Goal: Information Seeking & Learning: Learn about a topic

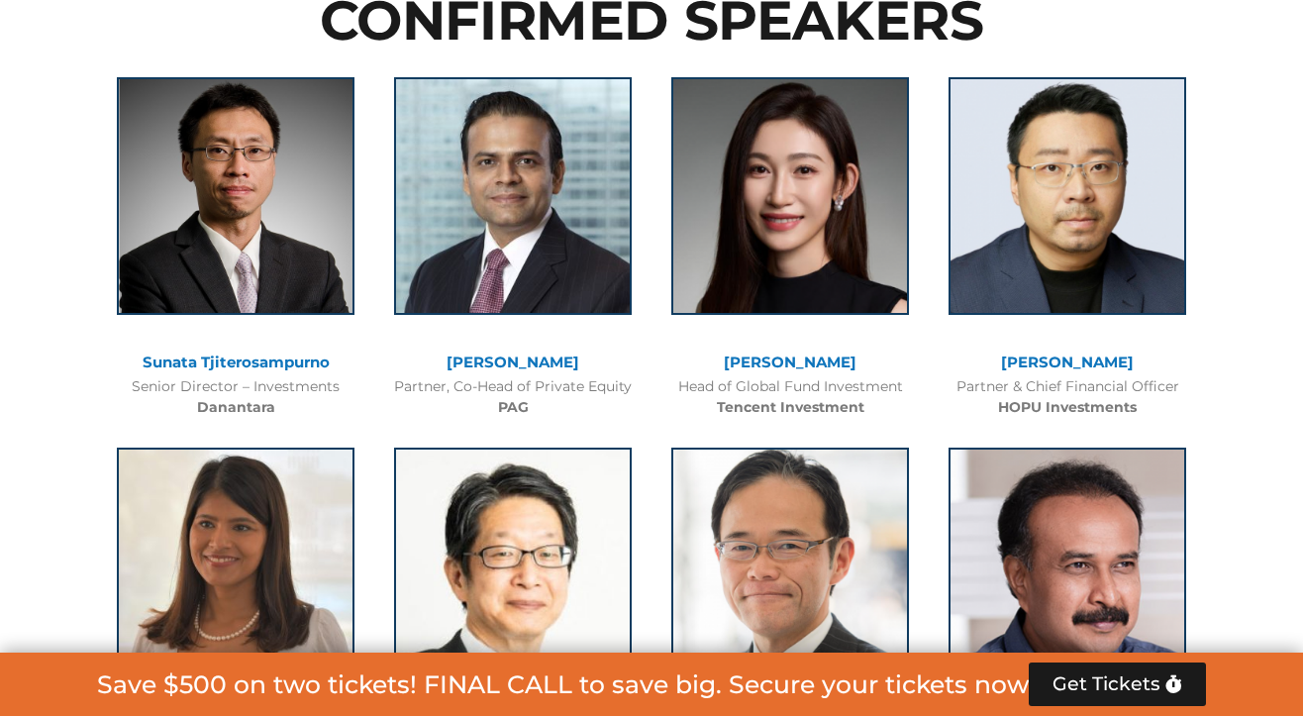
scroll to position [2390, 0]
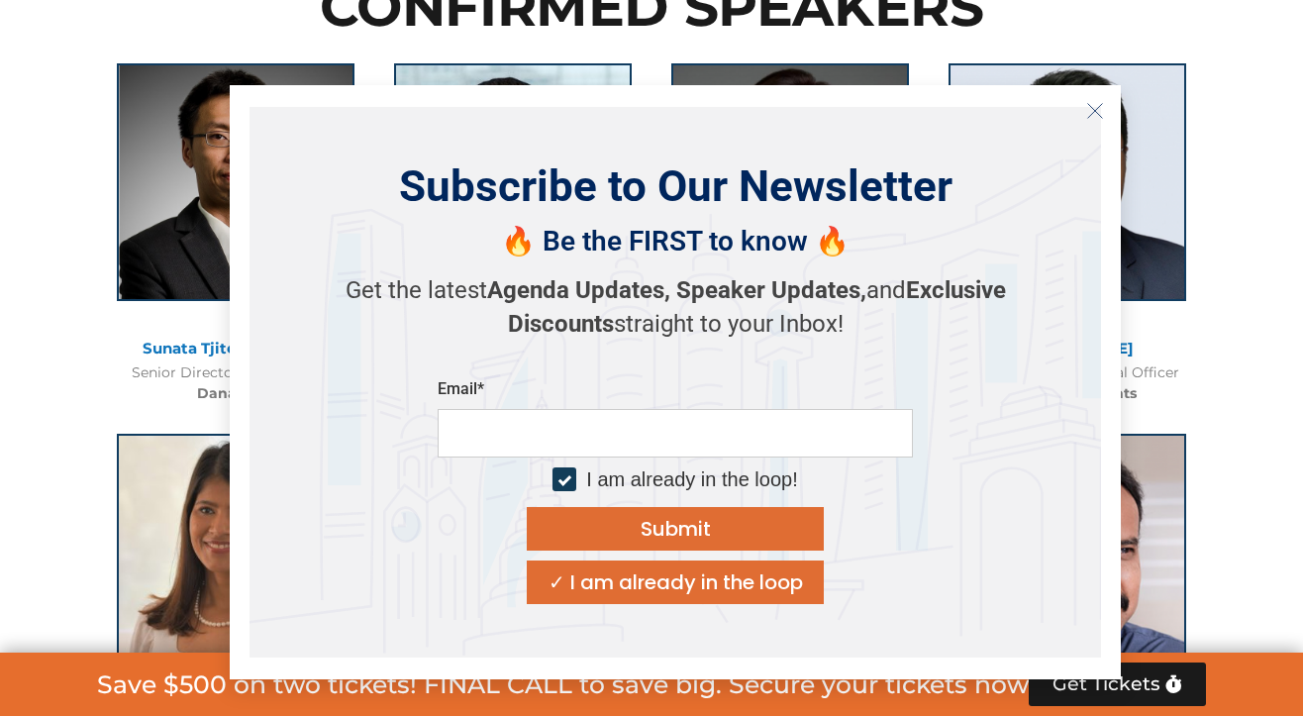
click at [1033, 104] on icon "Close" at bounding box center [1095, 111] width 18 height 18
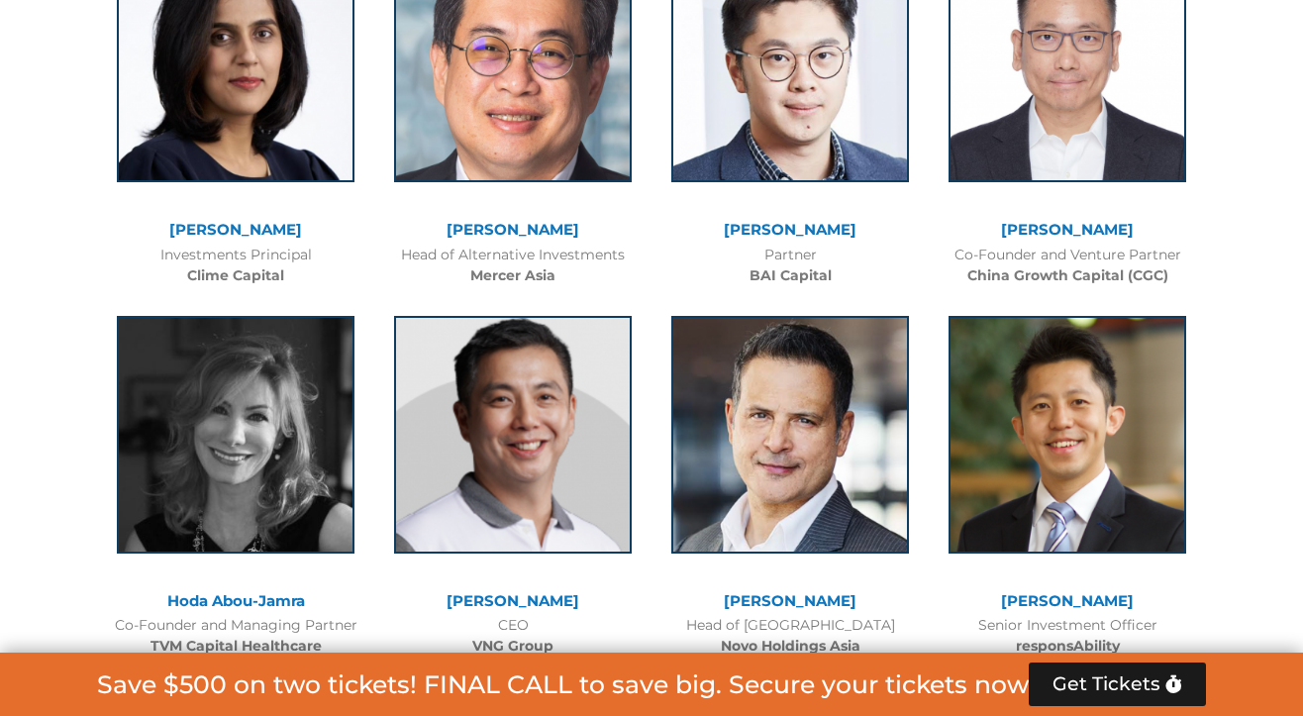
scroll to position [7896, 0]
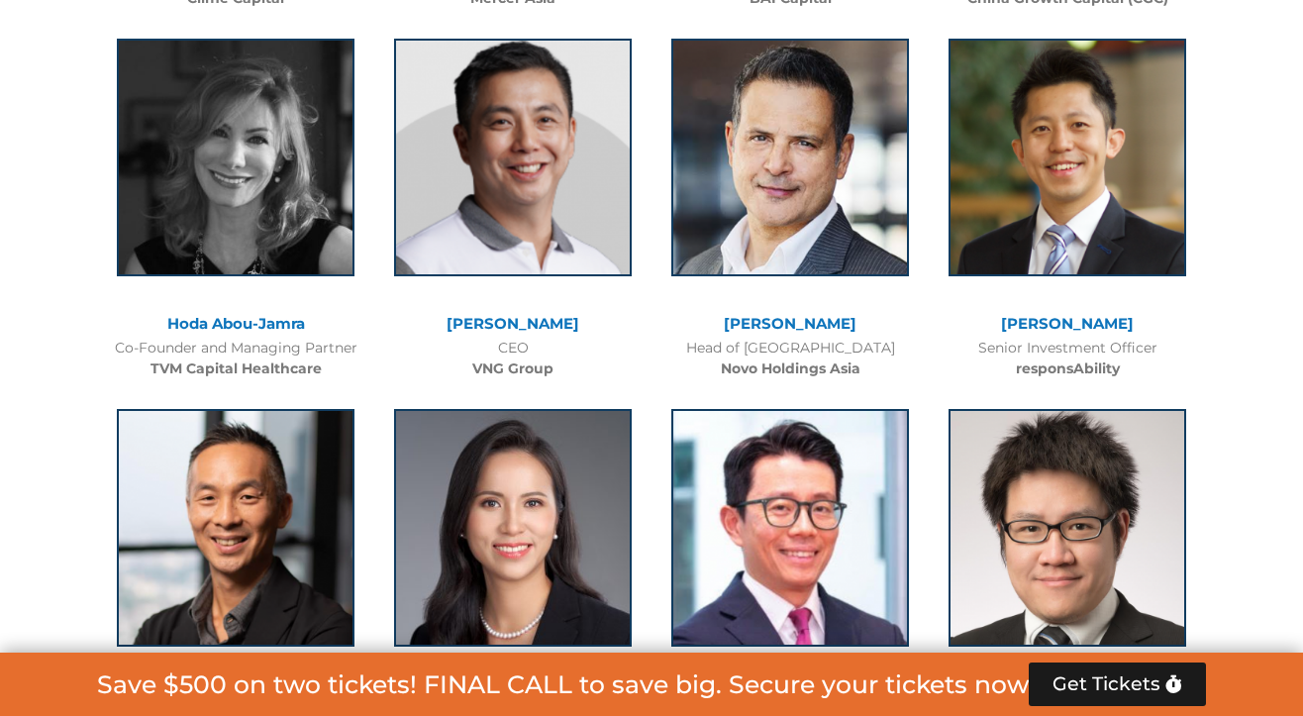
drag, startPoint x: 1053, startPoint y: 206, endPoint x: 1235, endPoint y: 119, distance: 201.9
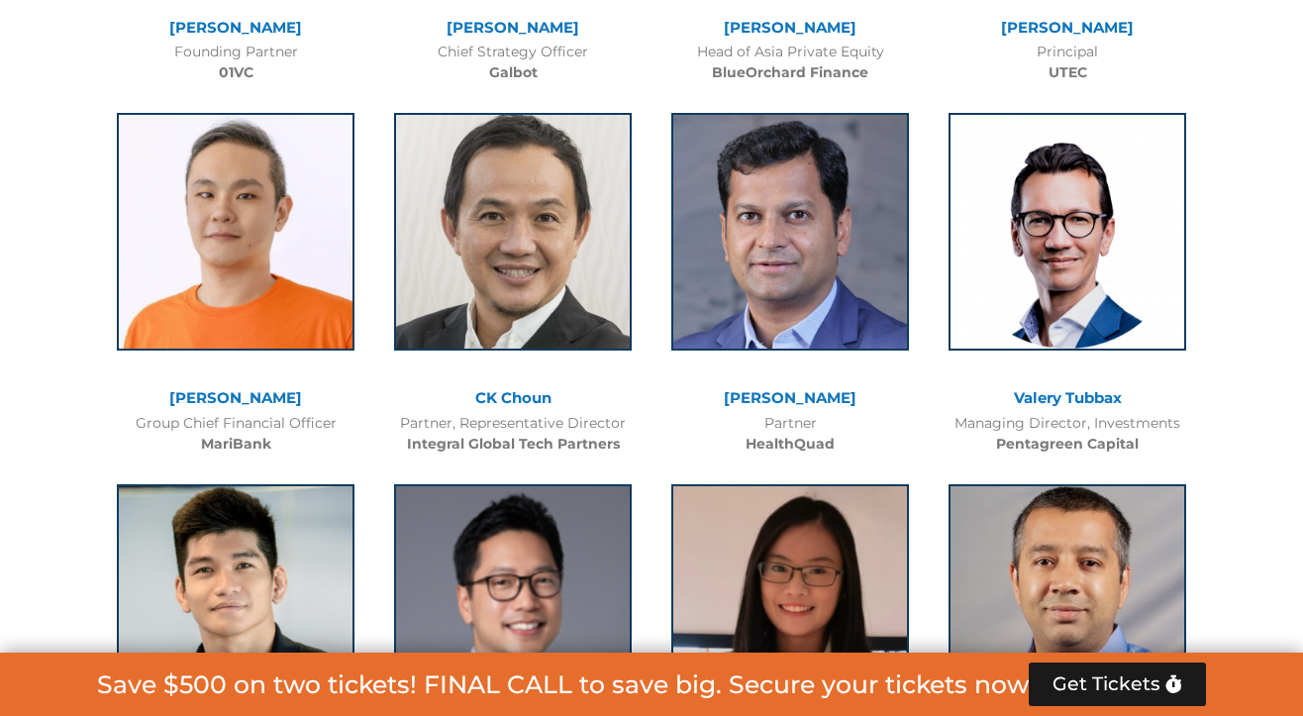
scroll to position [11921, 0]
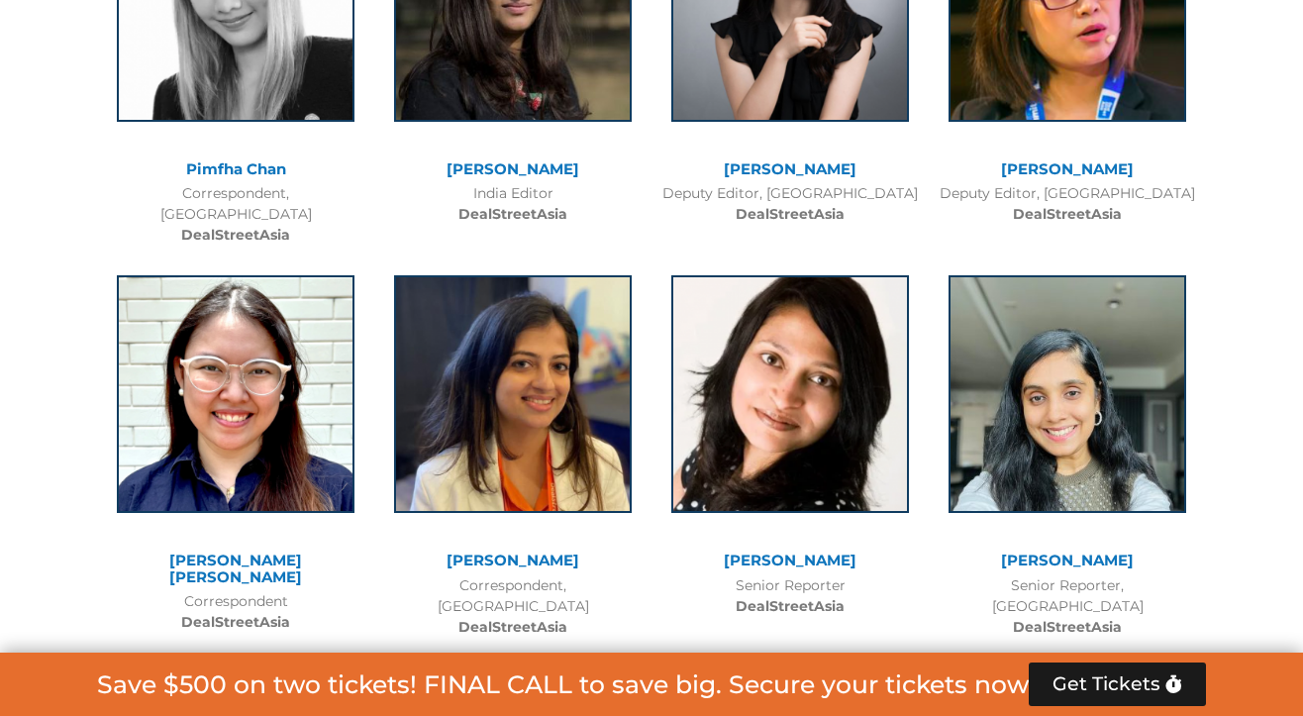
scroll to position [15482, 0]
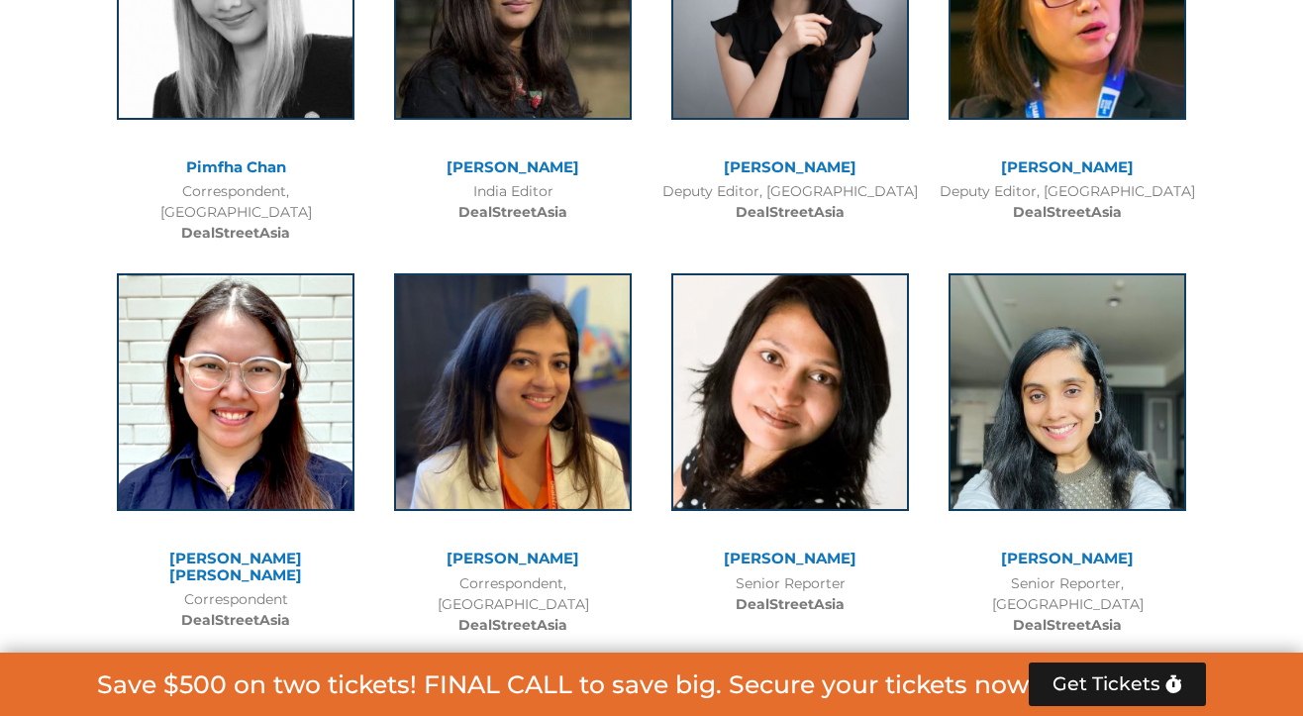
click at [39, 268] on div at bounding box center [651, 231] width 1303 height 1739
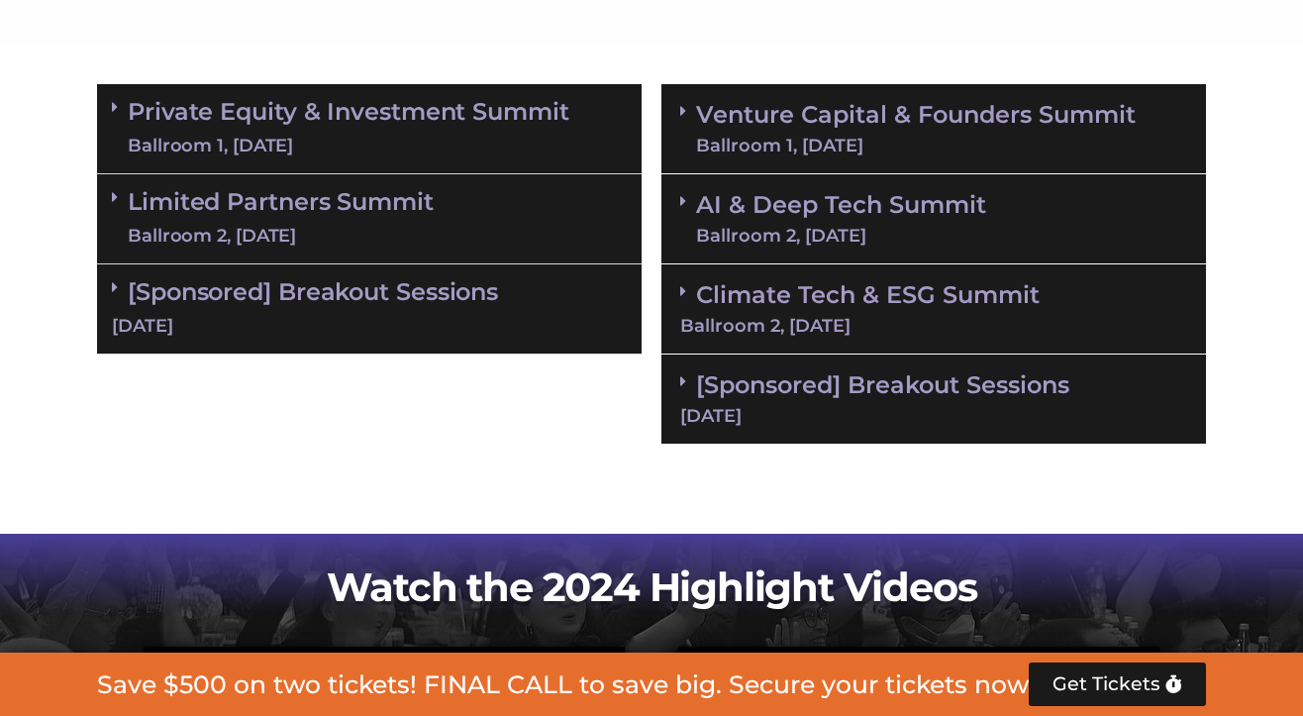
scroll to position [1362, 0]
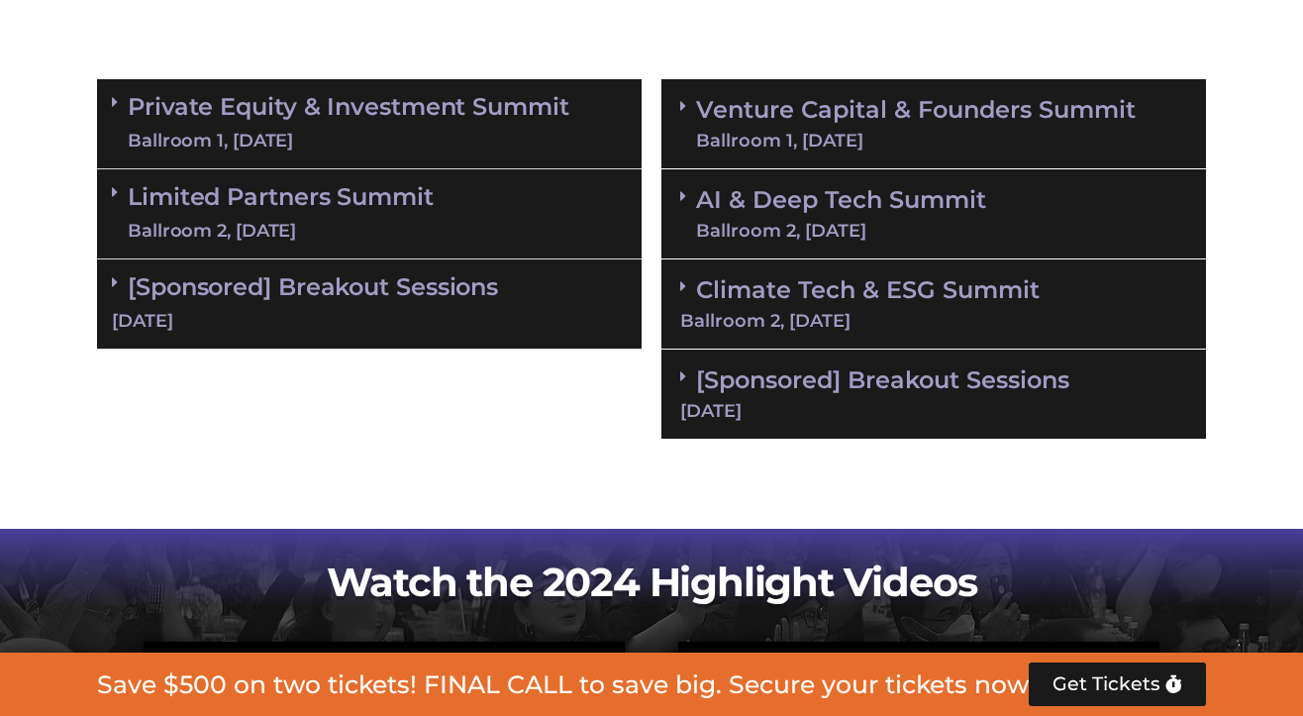
click at [305, 225] on div "Ballroom 2, 10 Sept" at bounding box center [281, 231] width 306 height 25
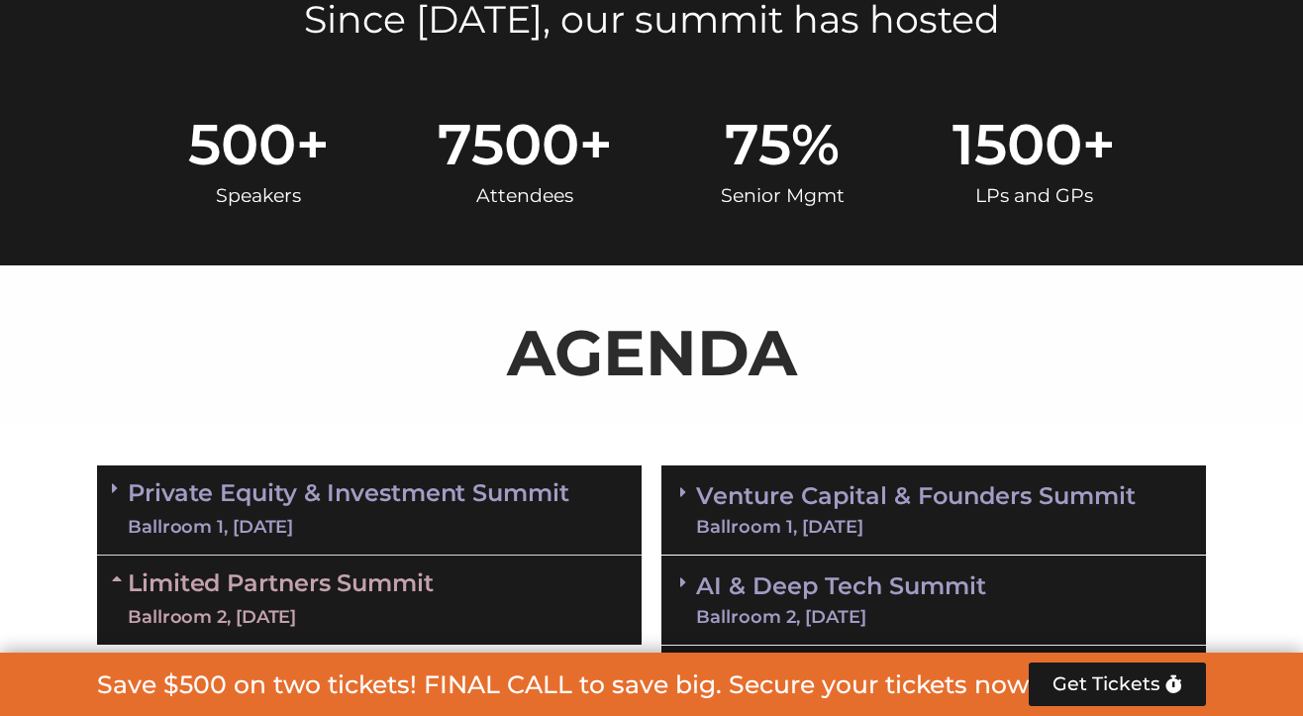
scroll to position [974, 0]
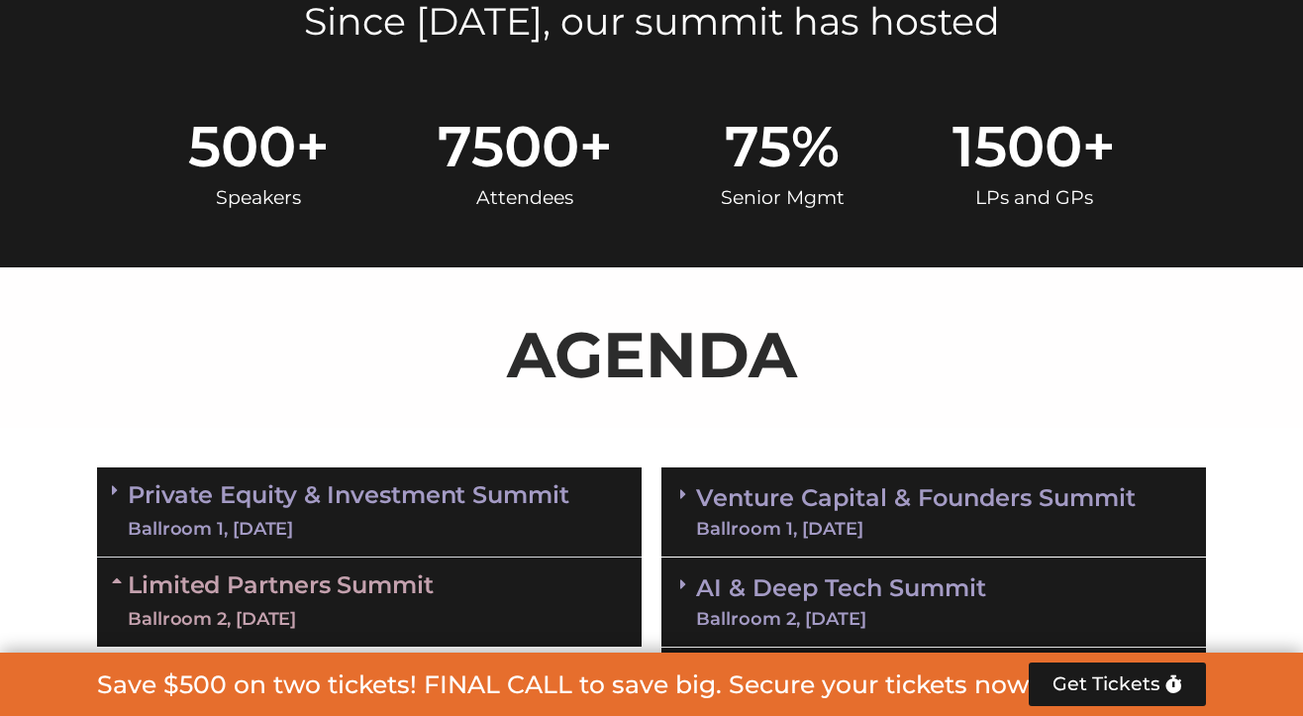
click at [386, 517] on div "Ballroom 1, 10 Sept" at bounding box center [348, 529] width 441 height 25
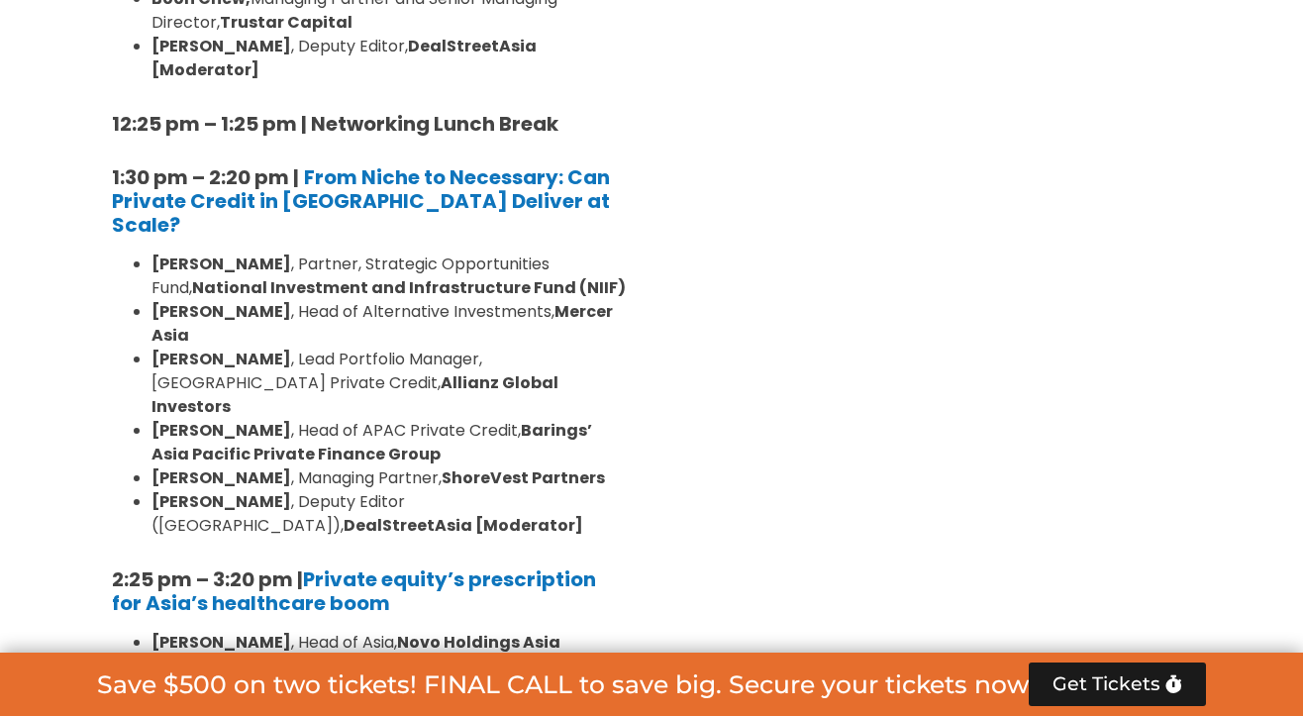
scroll to position [2708, 0]
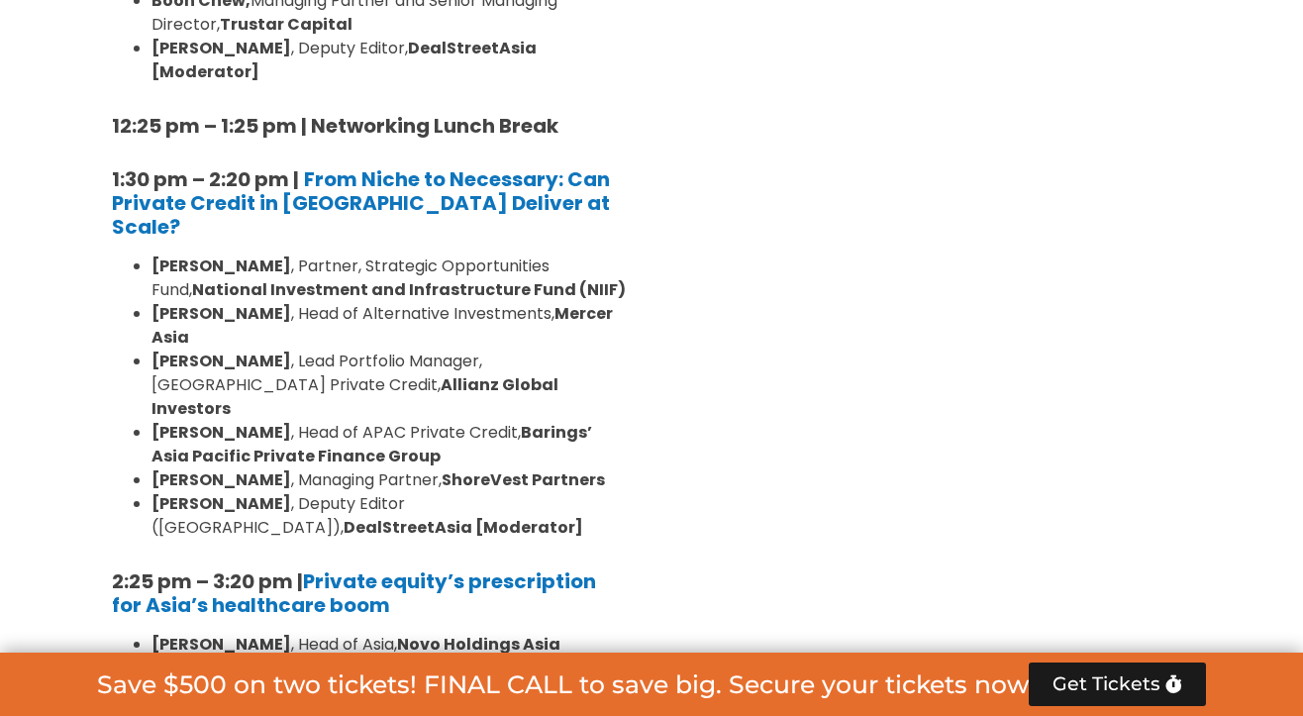
click at [106, 103] on div "8:00 am – 9:00 am | Registration & Networking Coffee [Sponsored by Kopi Kenanga…" at bounding box center [369, 384] width 544 height 3125
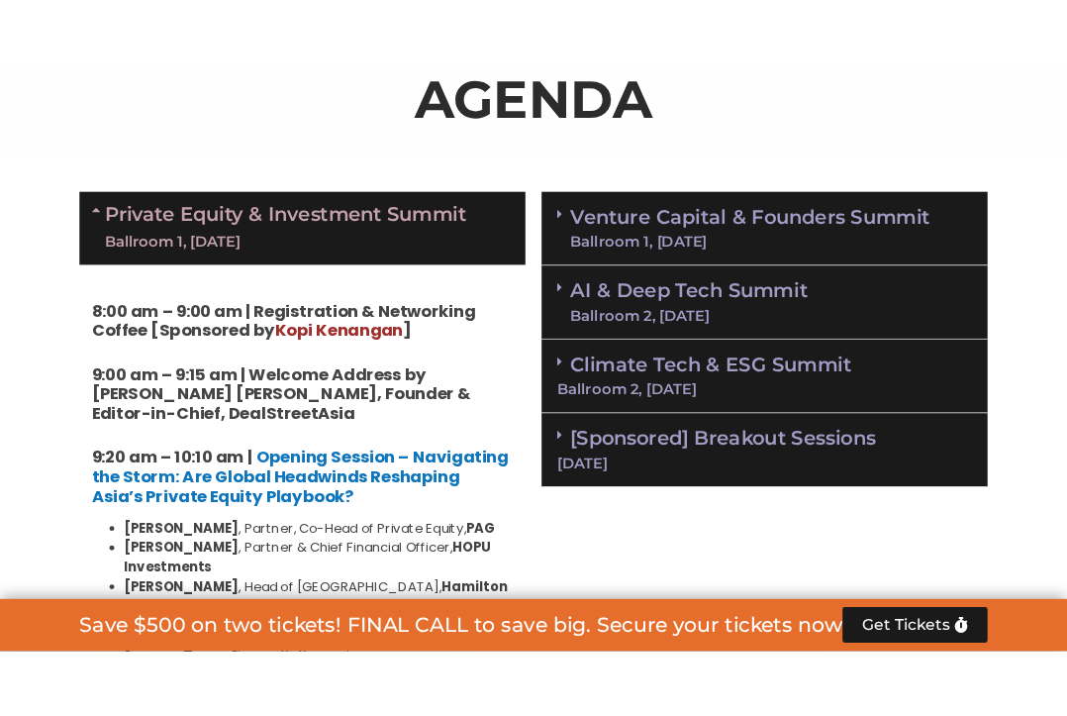
scroll to position [1285, 0]
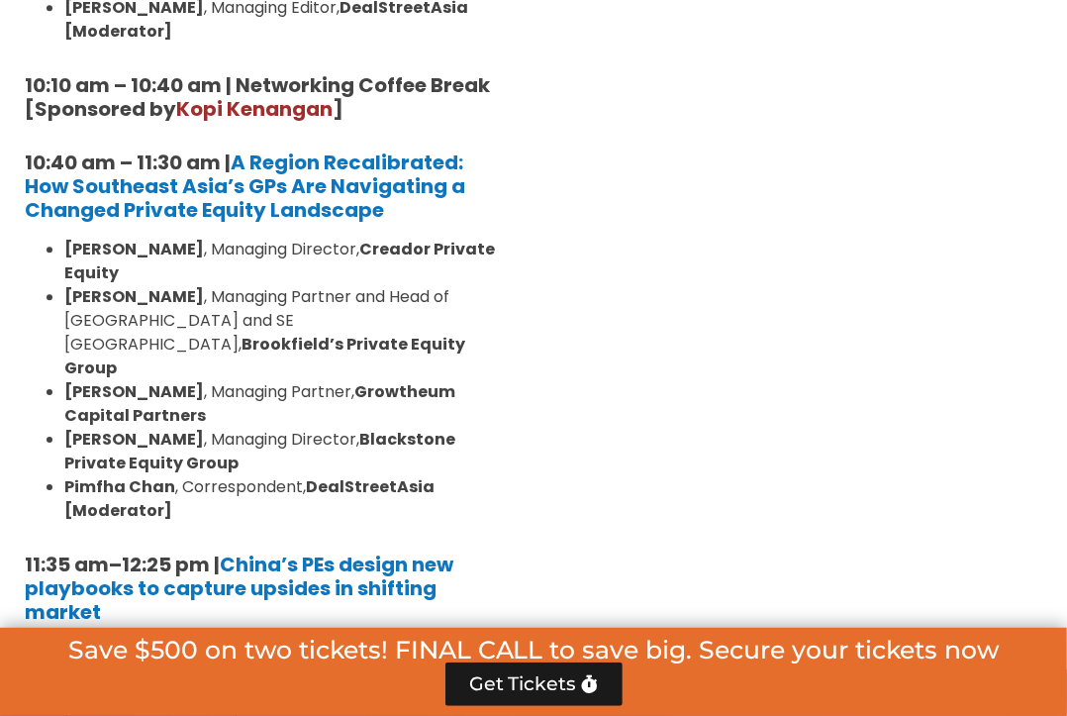
scroll to position [2010, 0]
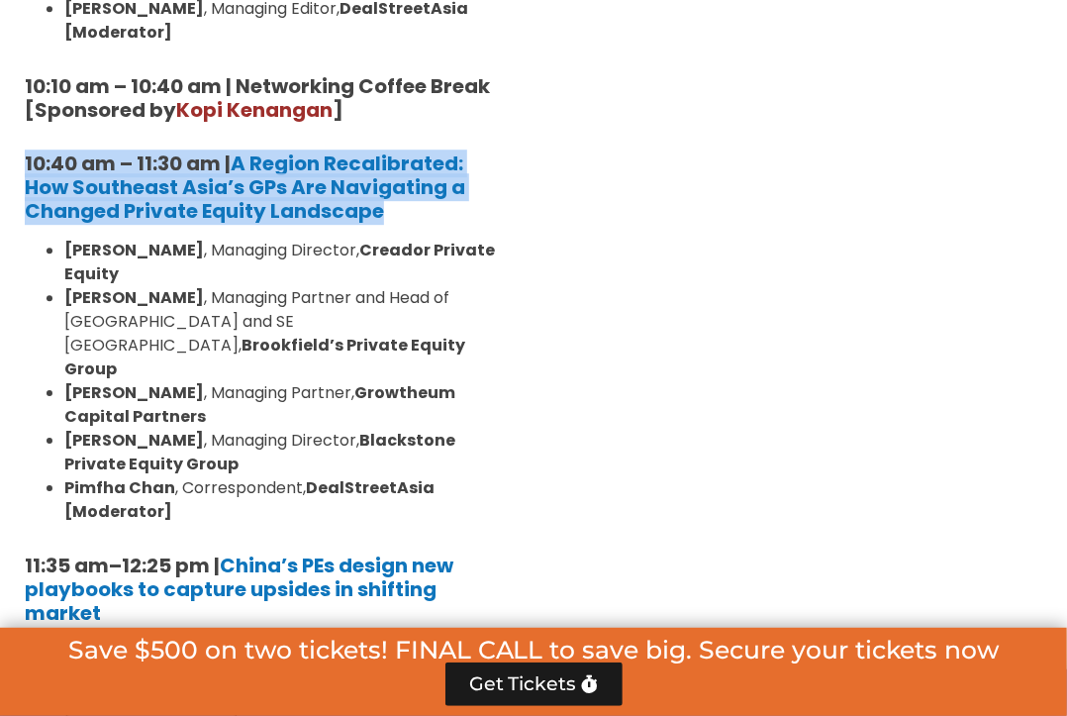
drag, startPoint x: 392, startPoint y: 191, endPoint x: 12, endPoint y: 147, distance: 382.6
copy h5 "10:40 am – 11:30 am | A Region Recalibrated: How Southeast Asia’s GPs Are Navig…"
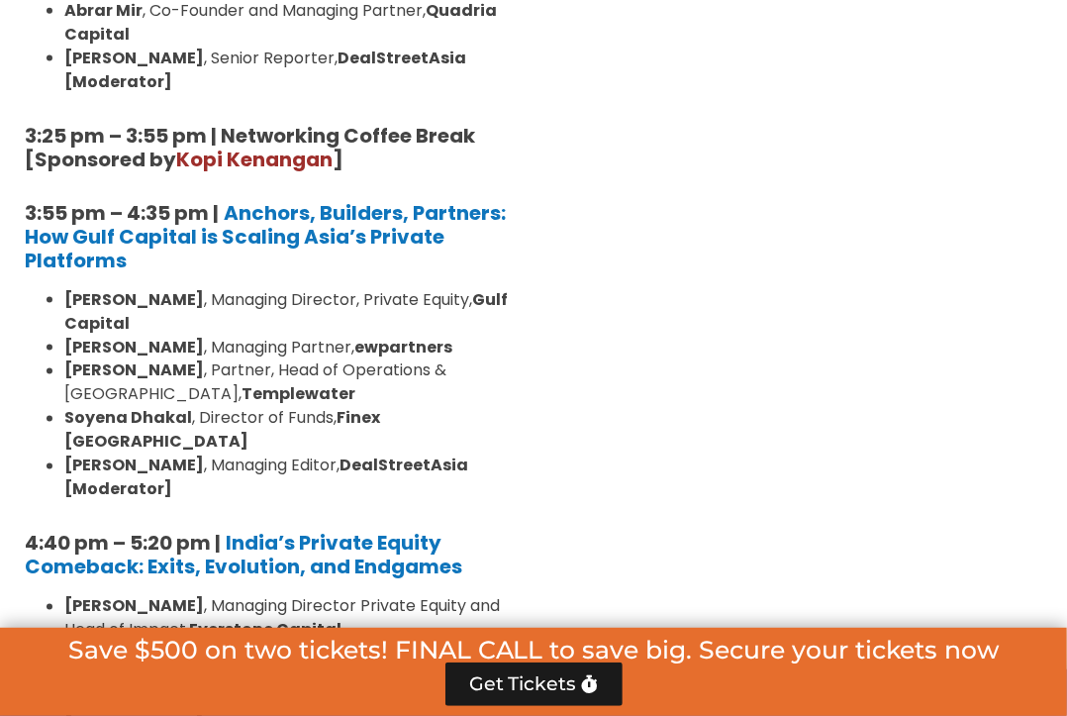
scroll to position [3653, 0]
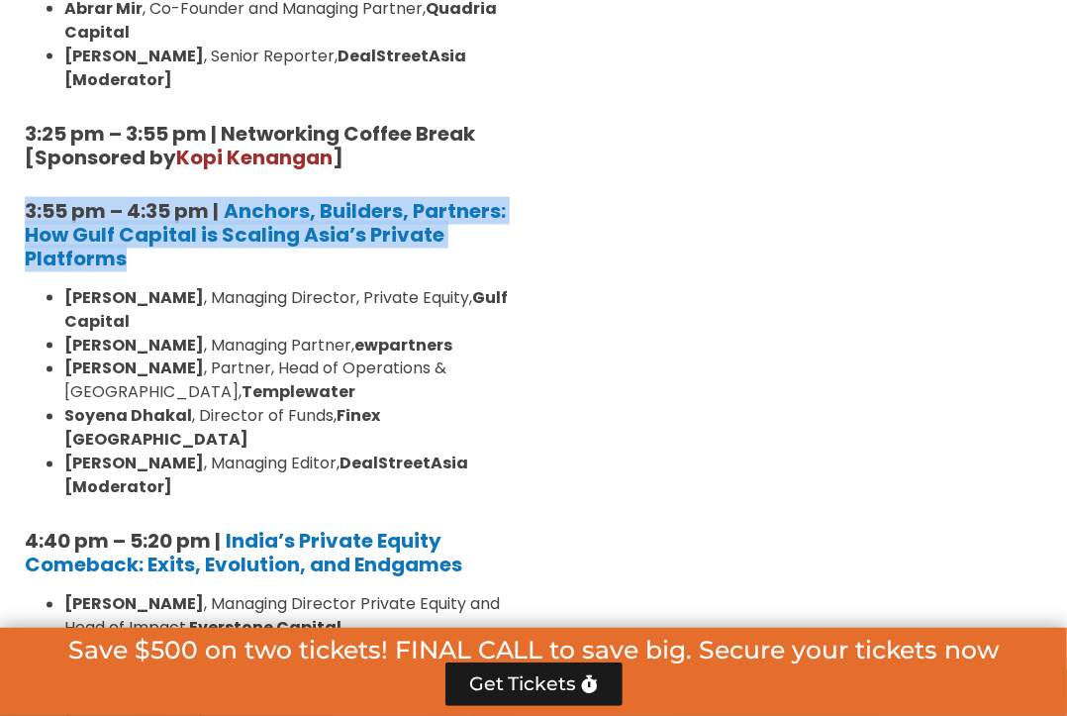
drag, startPoint x: 26, startPoint y: 64, endPoint x: 166, endPoint y: 124, distance: 152.6
click at [166, 199] on h5 "3:55 pm – 4:35 pm | Anchors, Builders, Partners: How Gulf Capital is Scaling As…" at bounding box center [267, 234] width 484 height 71
copy h5 "3:55 pm – 4:35 pm | Anchors, Builders, Partners: How Gulf Capital is Scaling As…"
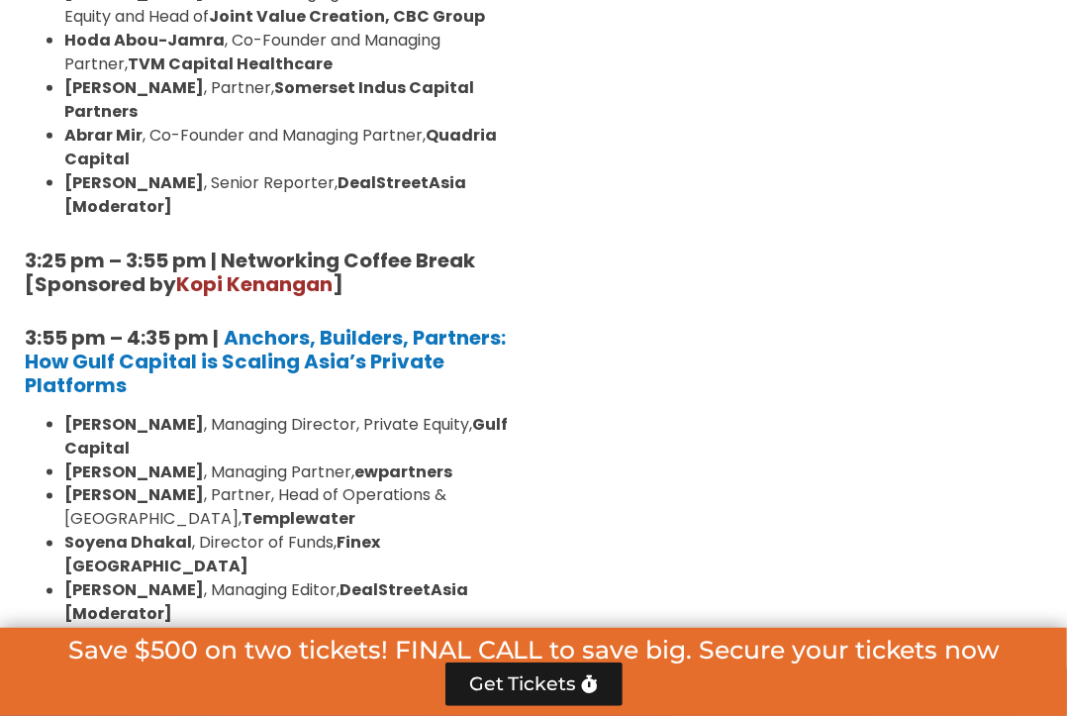
scroll to position [3527, 0]
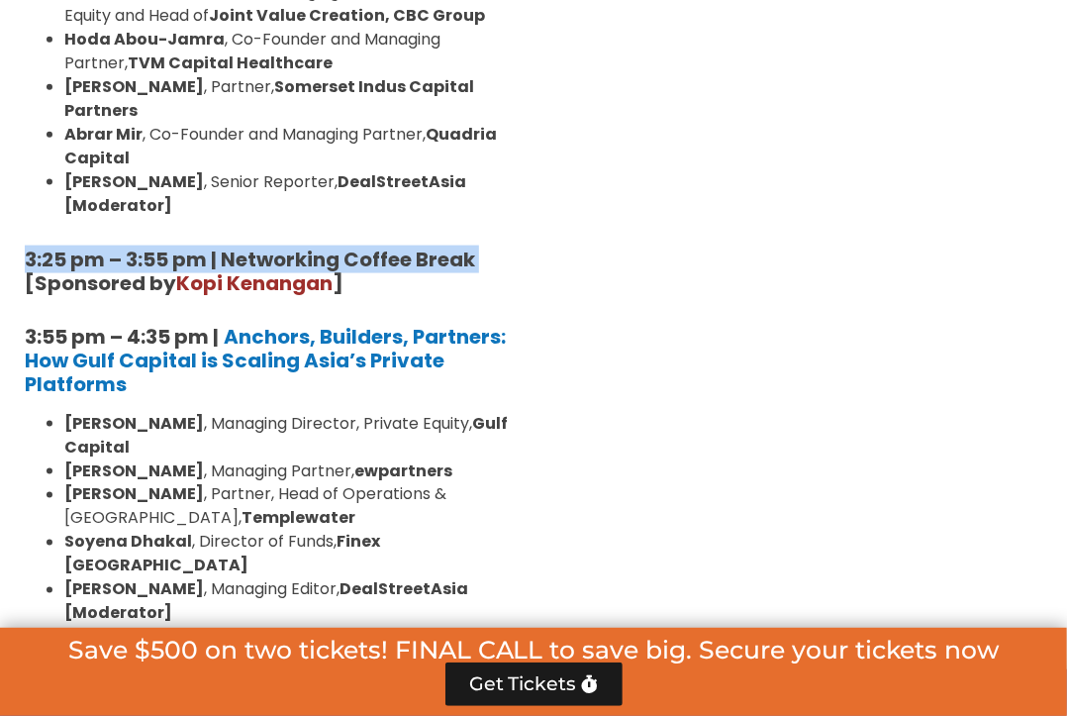
drag, startPoint x: 28, startPoint y: 114, endPoint x: 479, endPoint y: 117, distance: 451.4
click at [479, 245] on strong "3:25 pm – 3:55 pm | Networking Coffee Break [Sponsored by Kopi Kenangan ]" at bounding box center [252, 270] width 454 height 51
copy strong "3:25 pm – 3:55 pm | Networking Coffee Break"
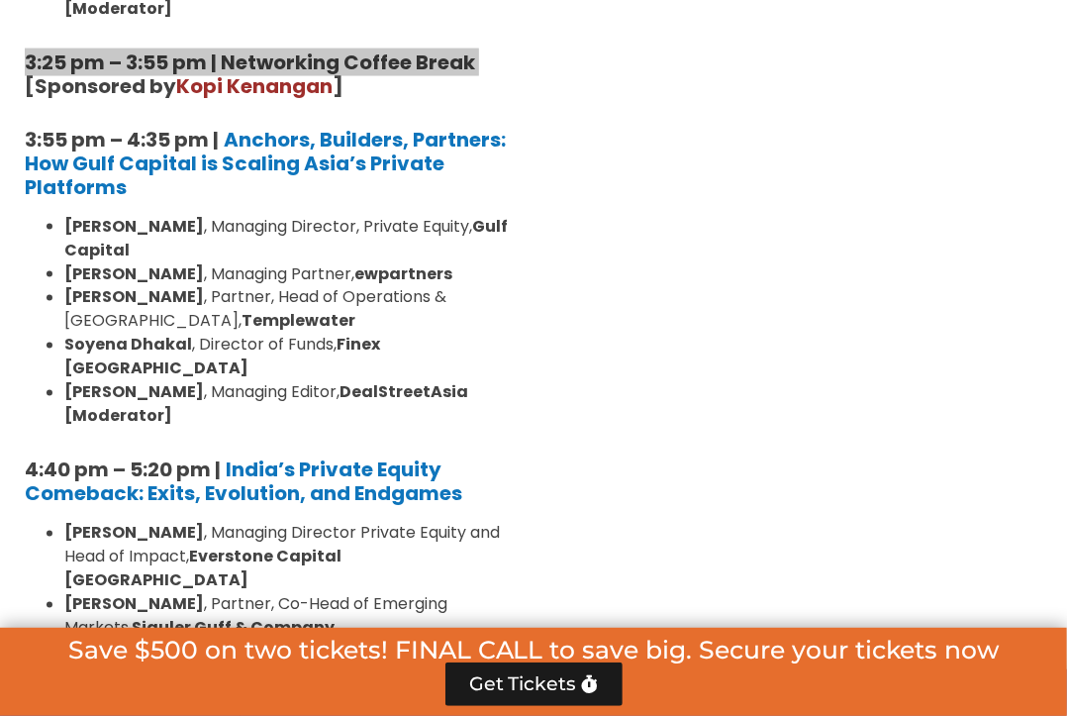
scroll to position [3722, 0]
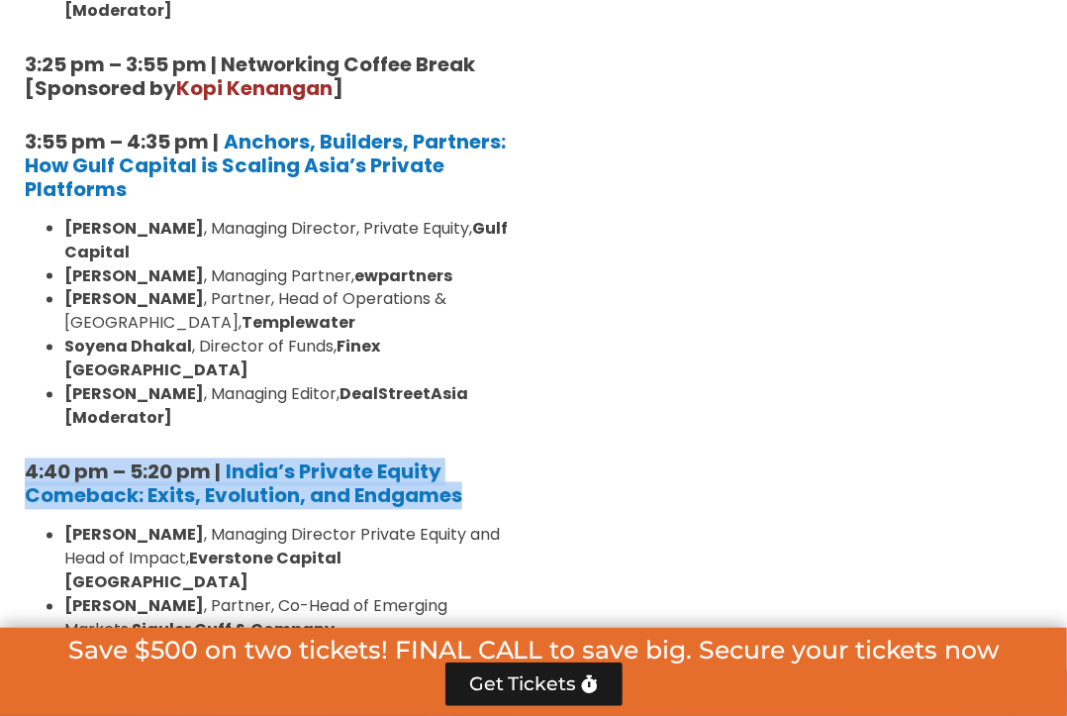
drag, startPoint x: 464, startPoint y: 330, endPoint x: 24, endPoint y: 311, distance: 440.9
click at [25, 460] on h5 "4:40 pm – 5:20 pm | India’s Private Equity Comeback: Exits, Evolution, and Endg…" at bounding box center [267, 484] width 484 height 48
copy h5 "4:40 pm – 5:20 pm | India’s Private Equity Comeback: Exits, Evolution, and Endg…"
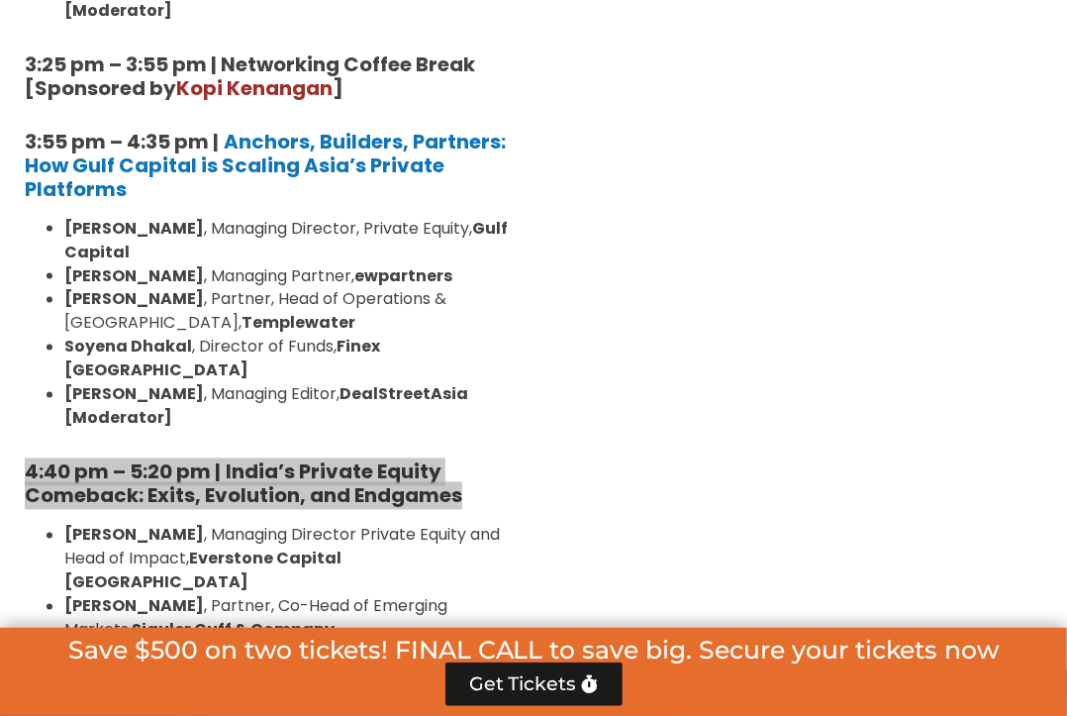
scroll to position [4019, 0]
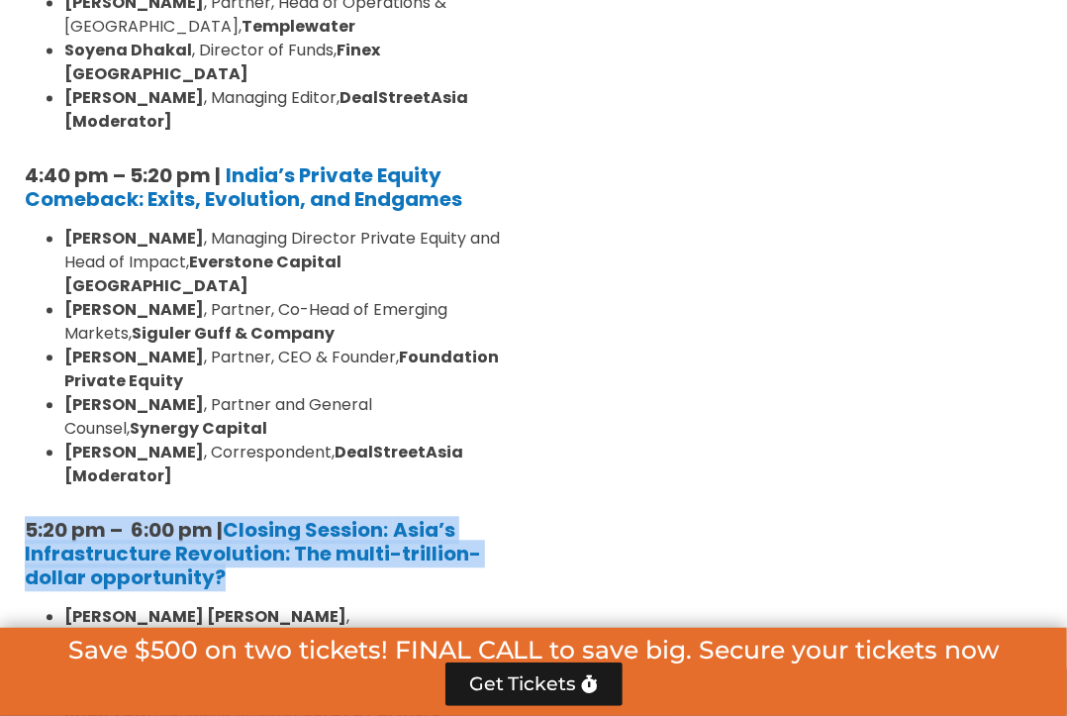
drag, startPoint x: 276, startPoint y: 389, endPoint x: 25, endPoint y: 336, distance: 257.1
click at [25, 518] on h5 "5:20 pm – 6:00 pm | Closing Session: Asia’s Infrastructure Revolution: The mult…" at bounding box center [267, 553] width 484 height 71
copy h5 "5:20 pm – 6:00 pm | Closing Session: Asia’s Infrastructure Revolution: The mult…"
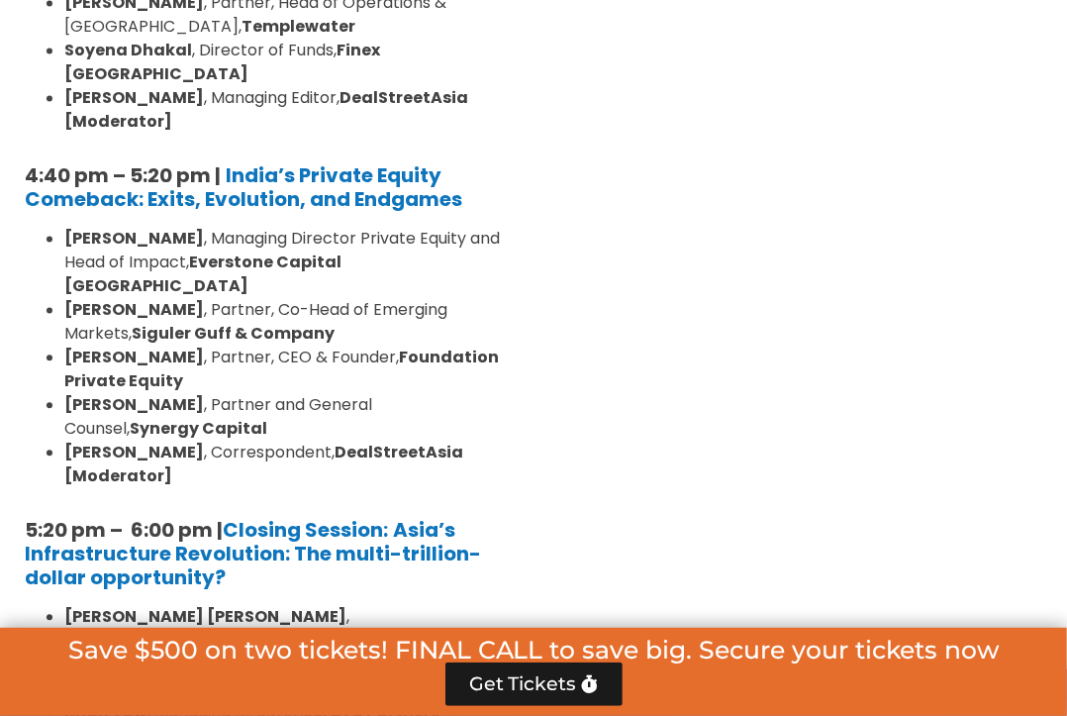
click at [478, 605] on li "Niels Christian Holst , Partner, Copenhagen Infrastructure Partners" at bounding box center [286, 629] width 444 height 48
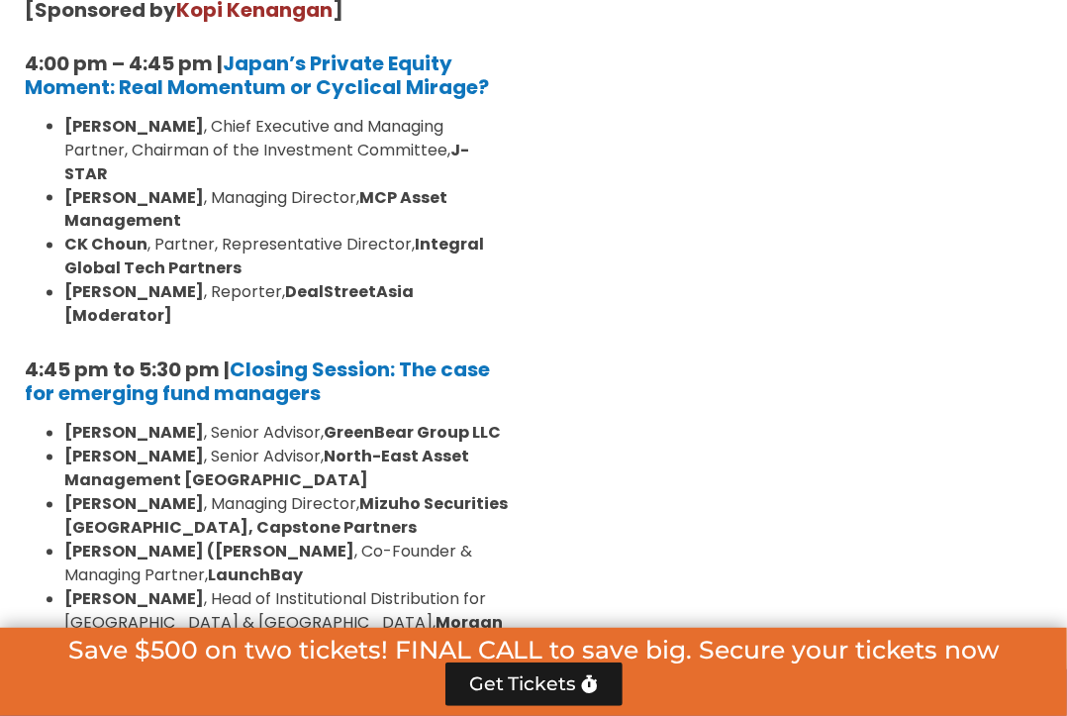
scroll to position [6457, 0]
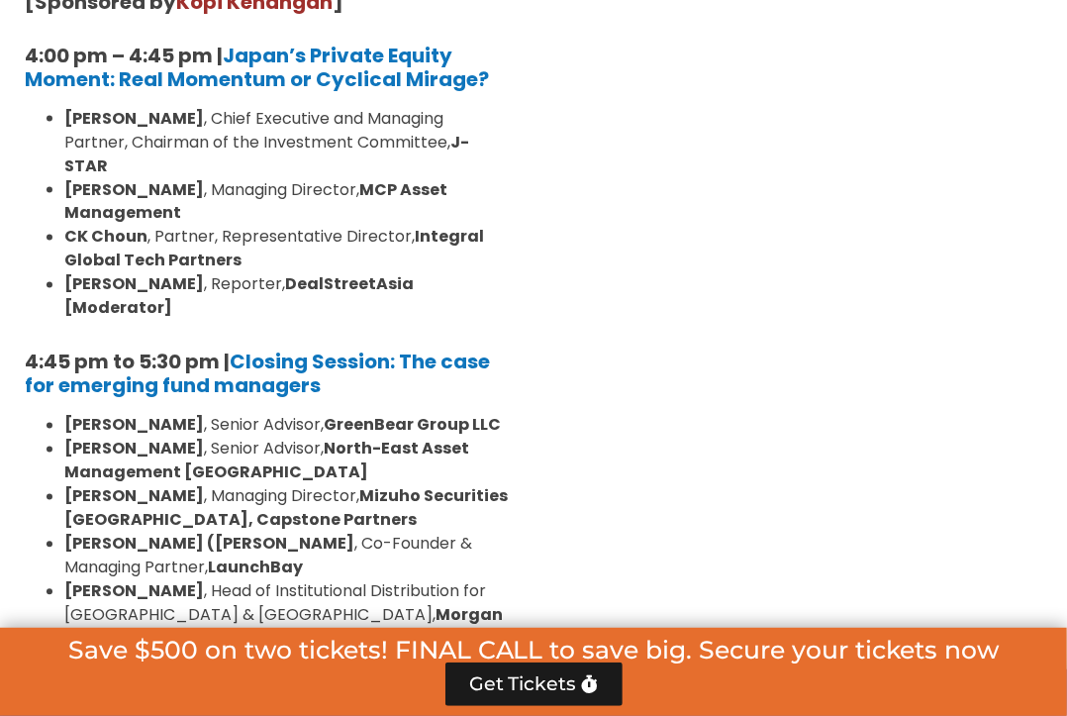
scroll to position [6446, 0]
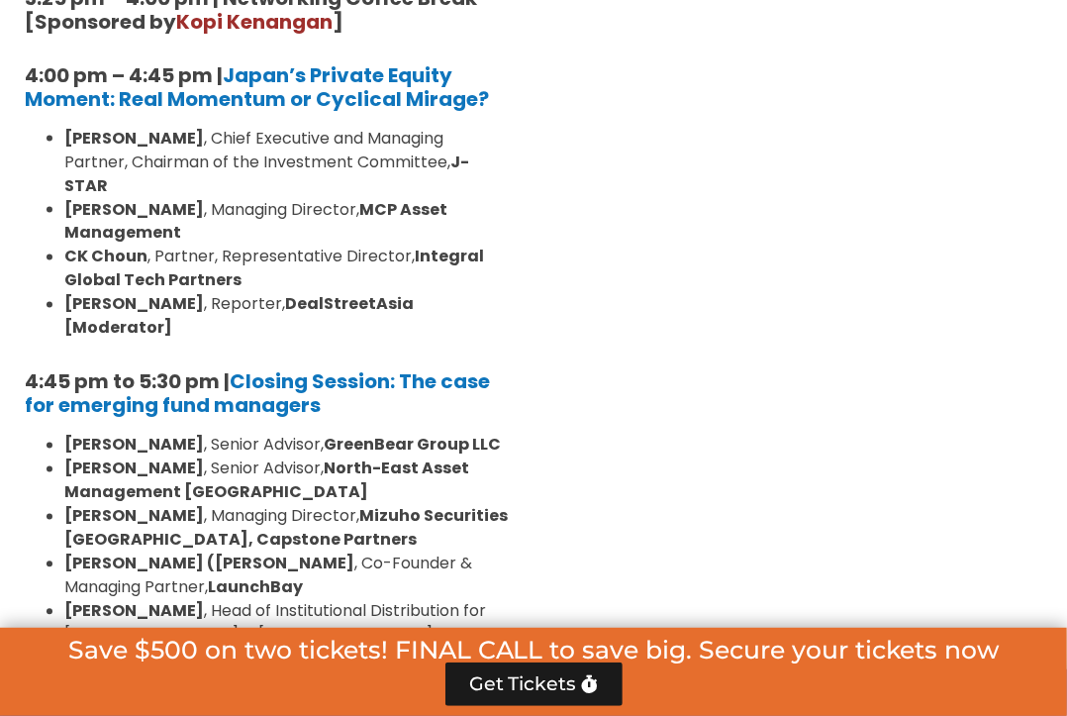
drag, startPoint x: 491, startPoint y: 443, endPoint x: 24, endPoint y: 442, distance: 467.2
copy strong "6:00 pm – 8:00 pm | Networking and Cocktails"
drag, startPoint x: 24, startPoint y: 69, endPoint x: 321, endPoint y: 93, distance: 297.9
click at [321, 370] on h5 "4:45 pm to 5:30 pm | Closing Session: The case for emerging fund managers" at bounding box center [267, 394] width 484 height 48
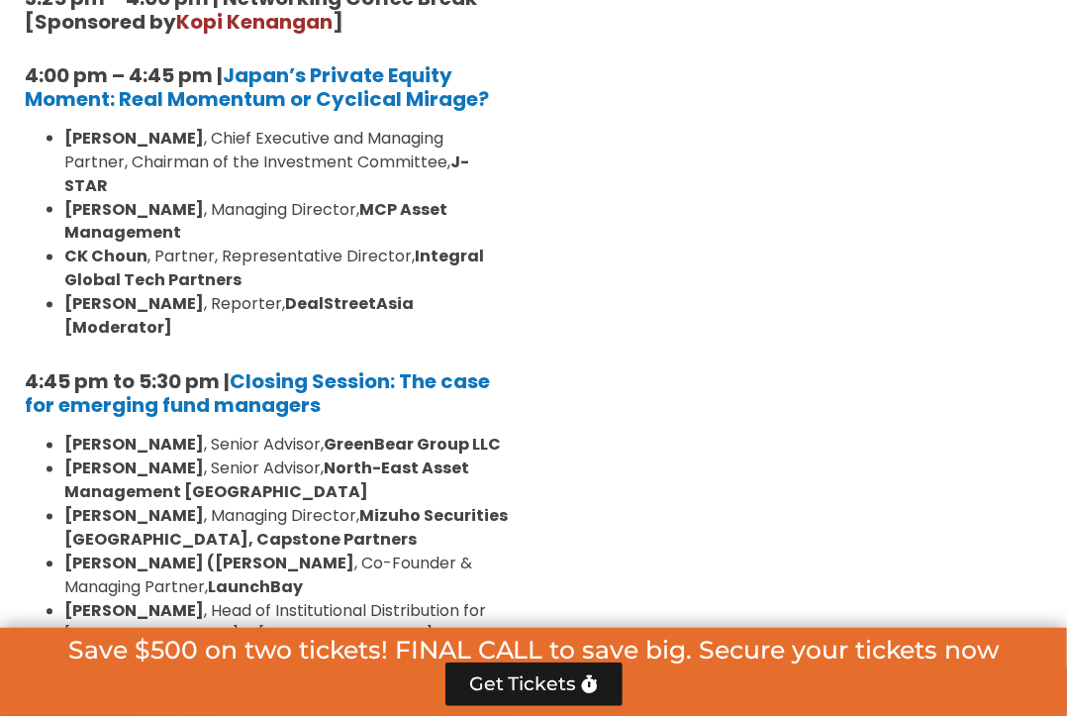
copy strong "4:45 pm to 5:30 pm | Closing Session: The case for emerging fund managers"
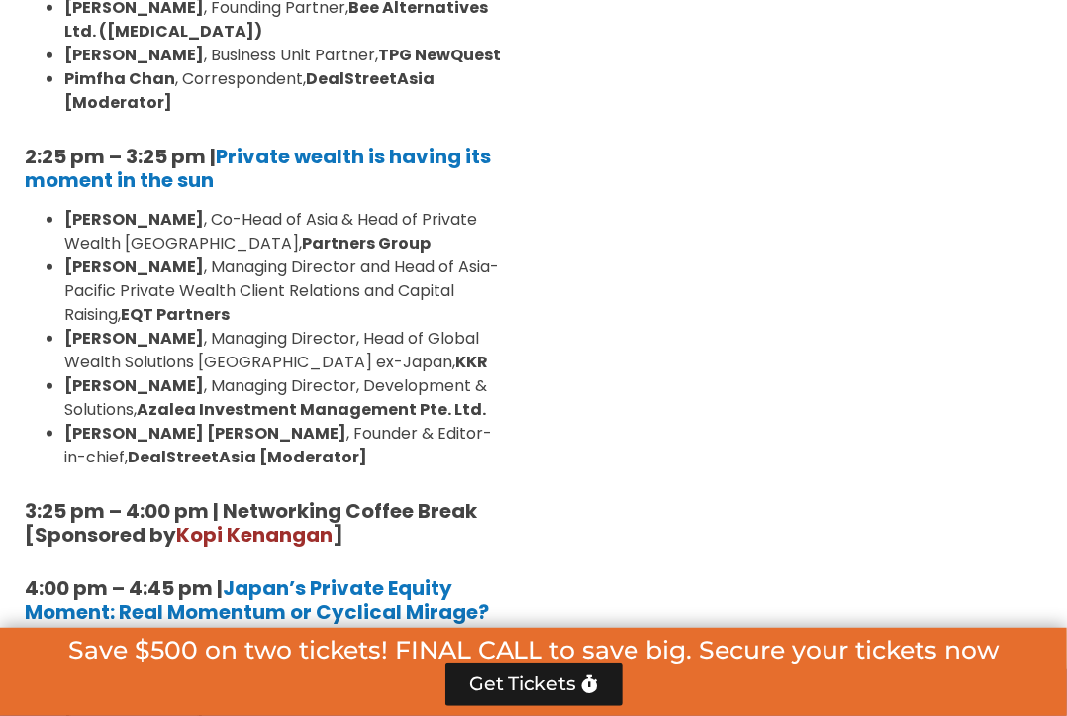
scroll to position [5932, 0]
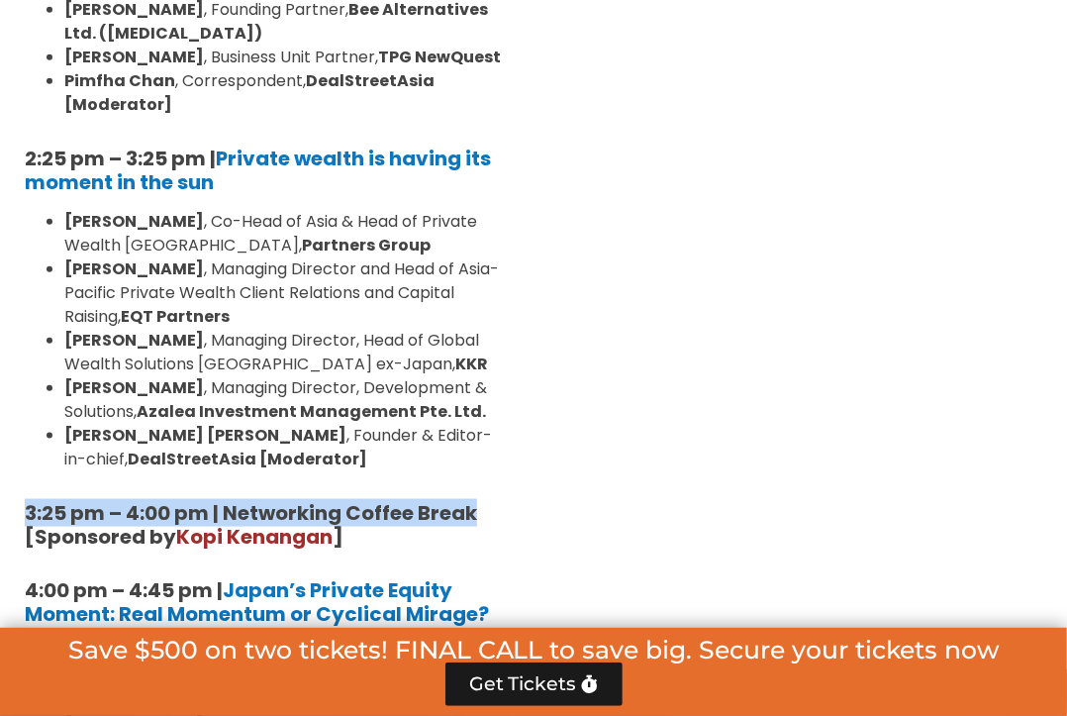
drag, startPoint x: 22, startPoint y: 227, endPoint x: 504, endPoint y: 206, distance: 482.5
click at [504, 206] on div "10:40 am – 10:45 am | Welcome Address by Joji Thomas Philip, Founder & Editor-i…" at bounding box center [267, 148] width 514 height 2339
copy strong "3:25 pm – 4:00 pm | Networking Coffee Break"
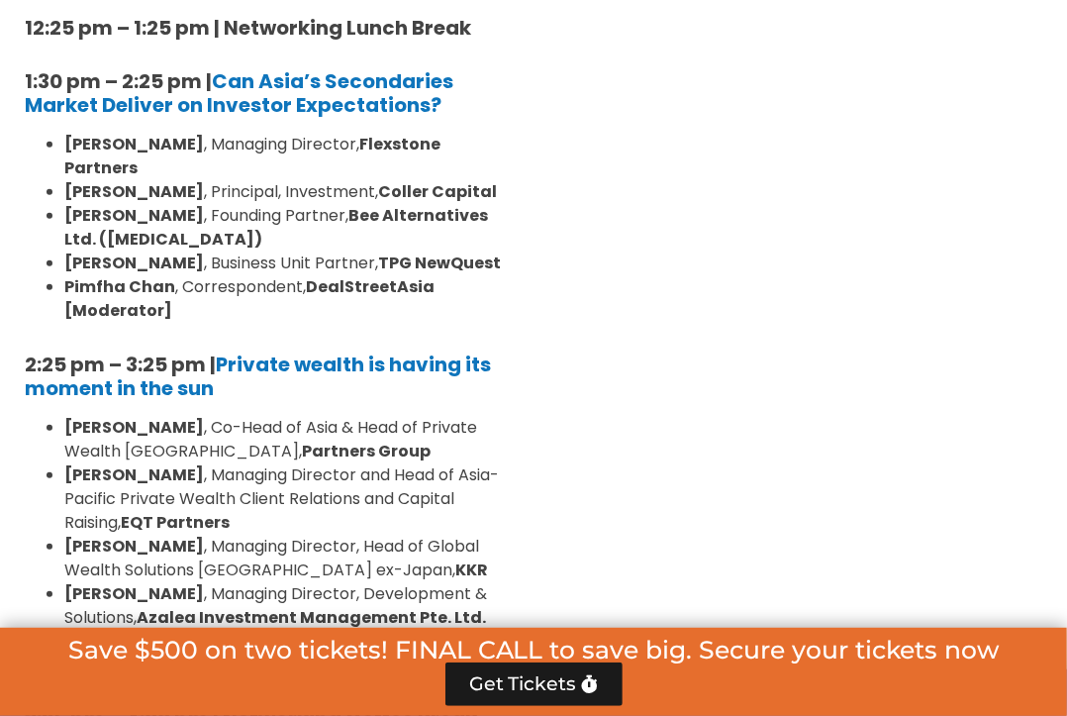
scroll to position [5678, 0]
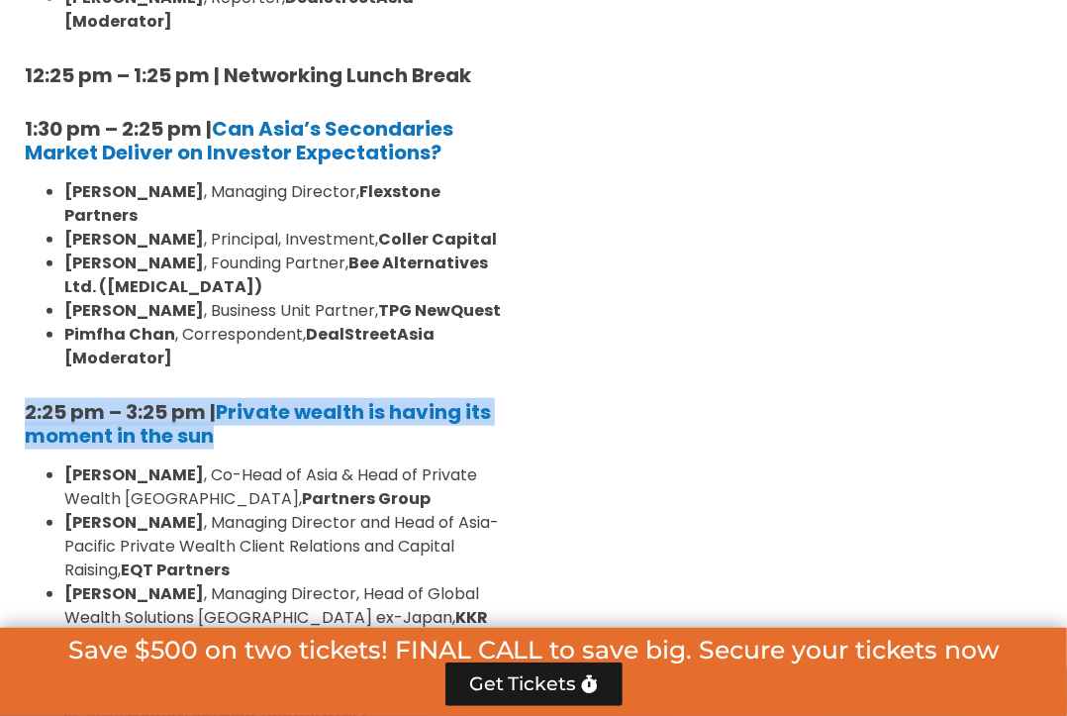
drag, startPoint x: 228, startPoint y: 146, endPoint x: 30, endPoint y: 108, distance: 201.5
click at [30, 108] on div "10:40 am – 10:45 am | Welcome Address by Joji Thomas Philip, Founder & Editor-i…" at bounding box center [267, 402] width 514 height 2339
copy h5 "2:25 pm – 3:25 pm | Private wealth is having its moment in the sun"
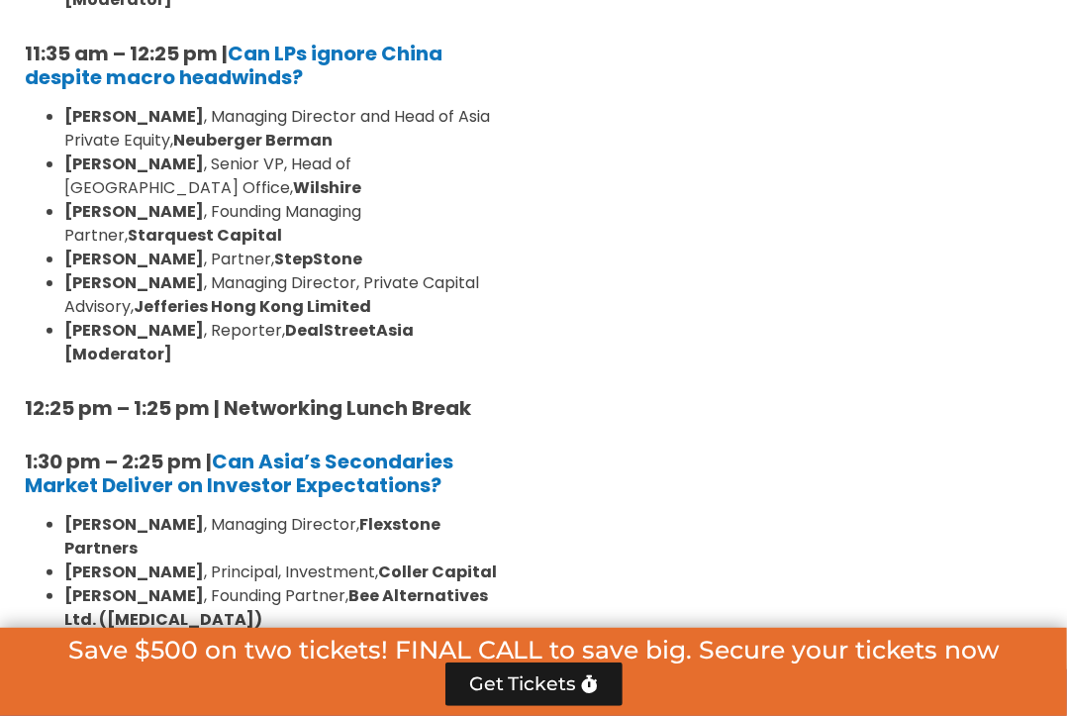
scroll to position [5345, 0]
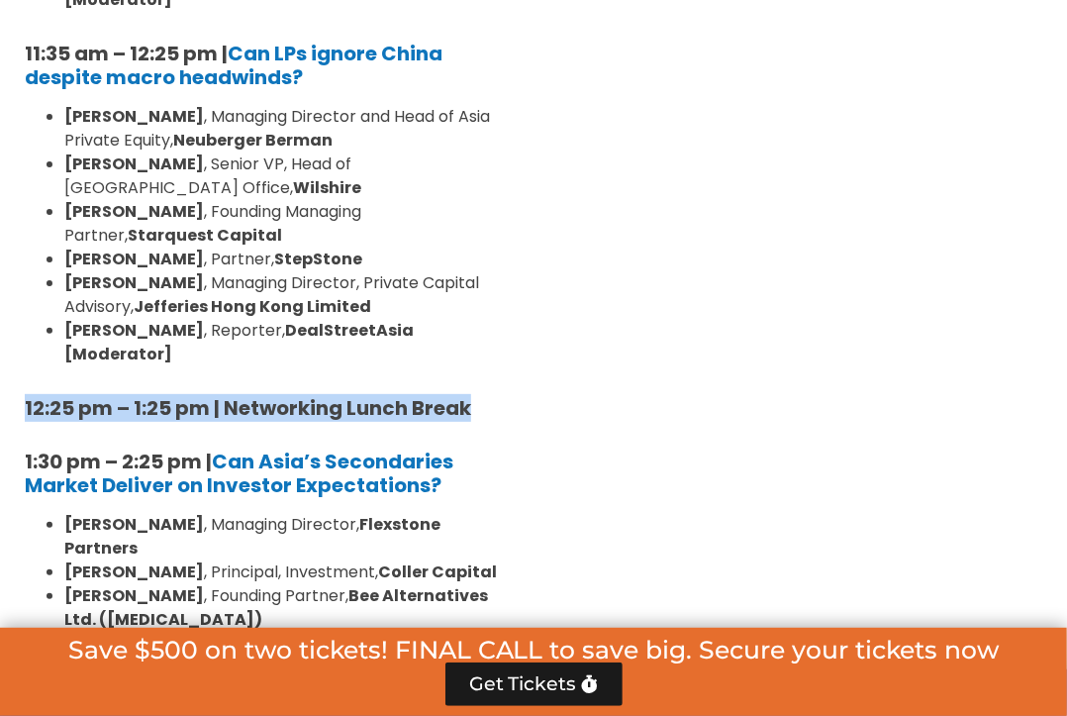
drag, startPoint x: 476, startPoint y: 138, endPoint x: 12, endPoint y: 130, distance: 464.3
copy strong "12:25 pm – 1:25 pm | Networking Lunch Break"
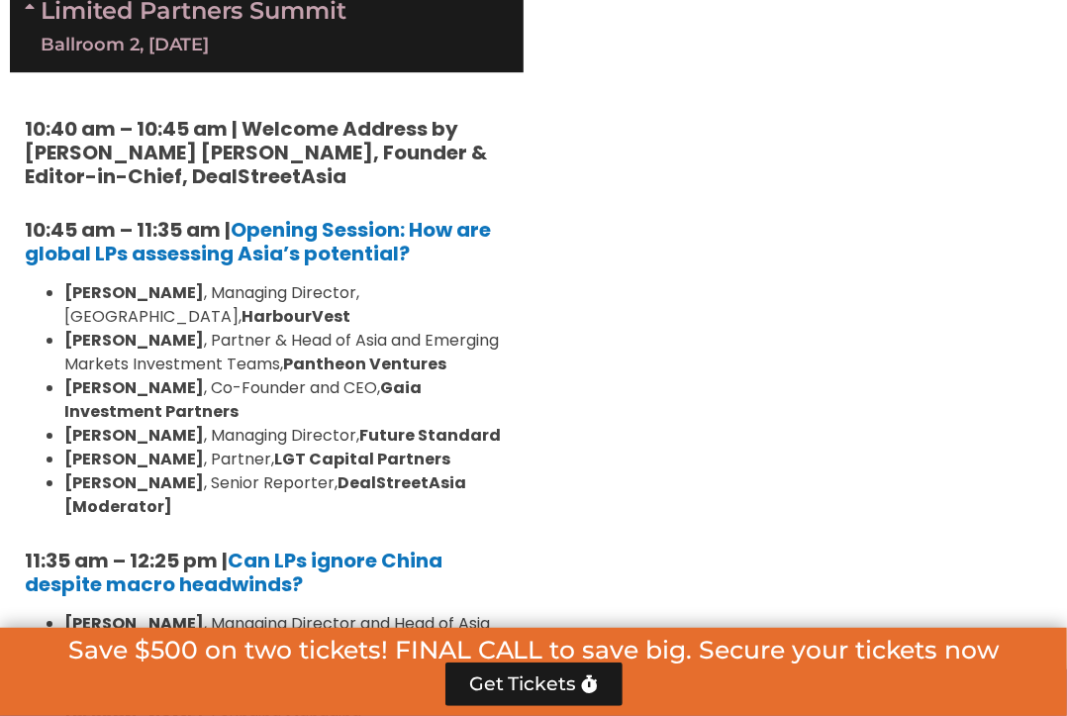
scroll to position [4835, 0]
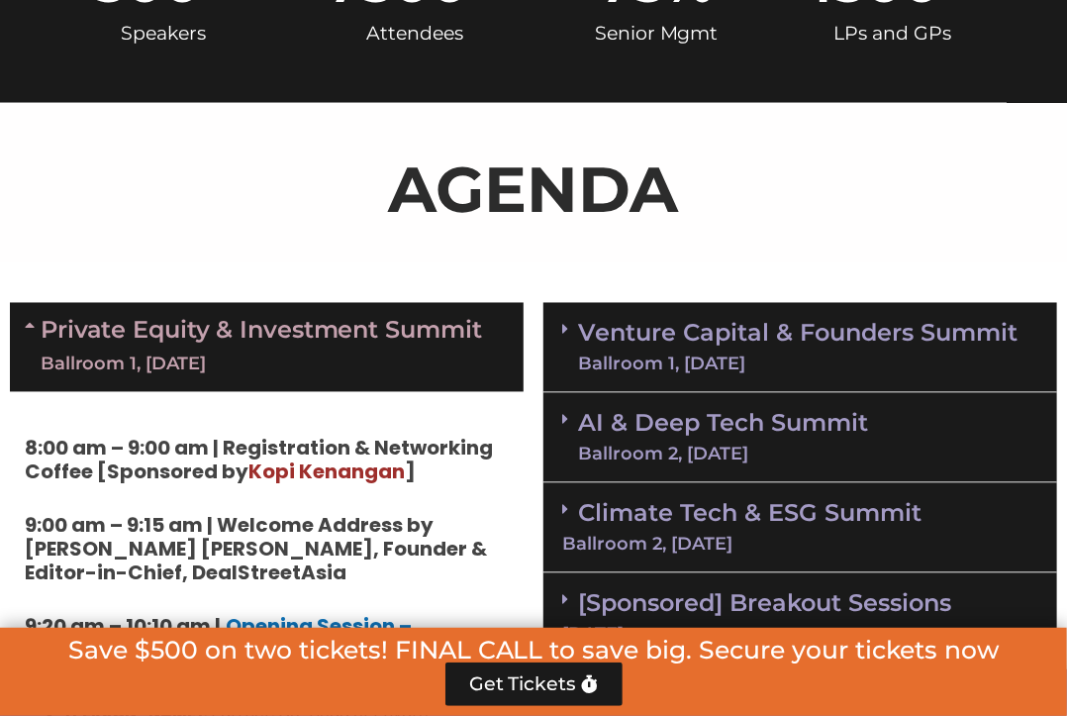
scroll to position [1140, 0]
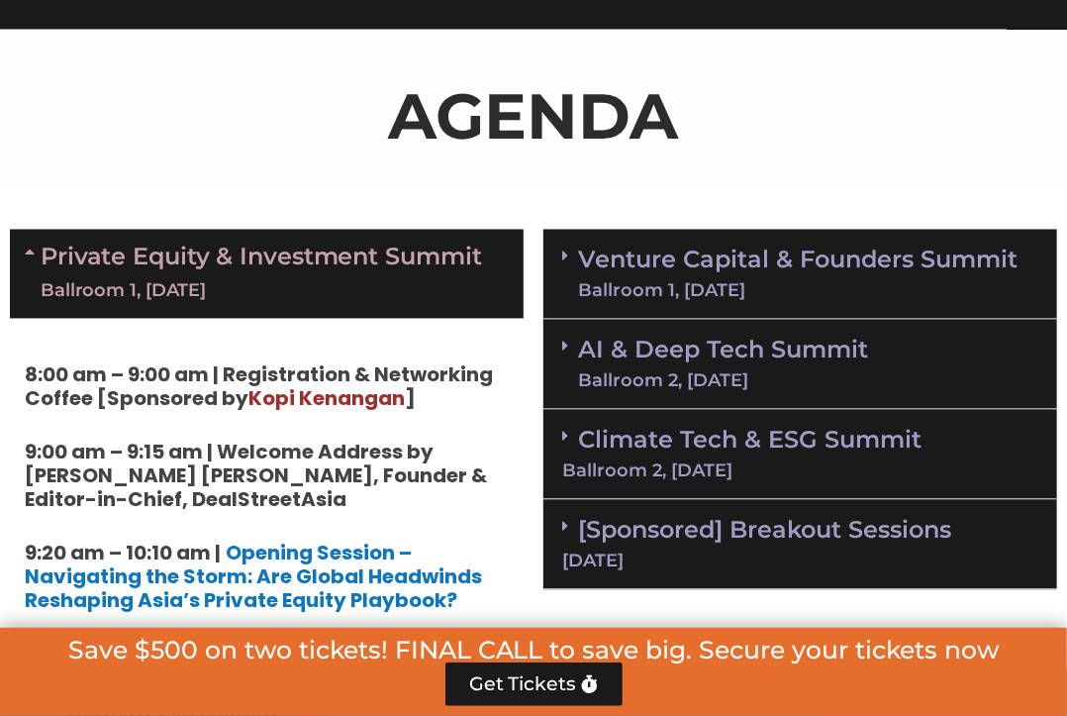
click at [808, 295] on div "Ballroom 1, 11 Sept" at bounding box center [798, 291] width 440 height 18
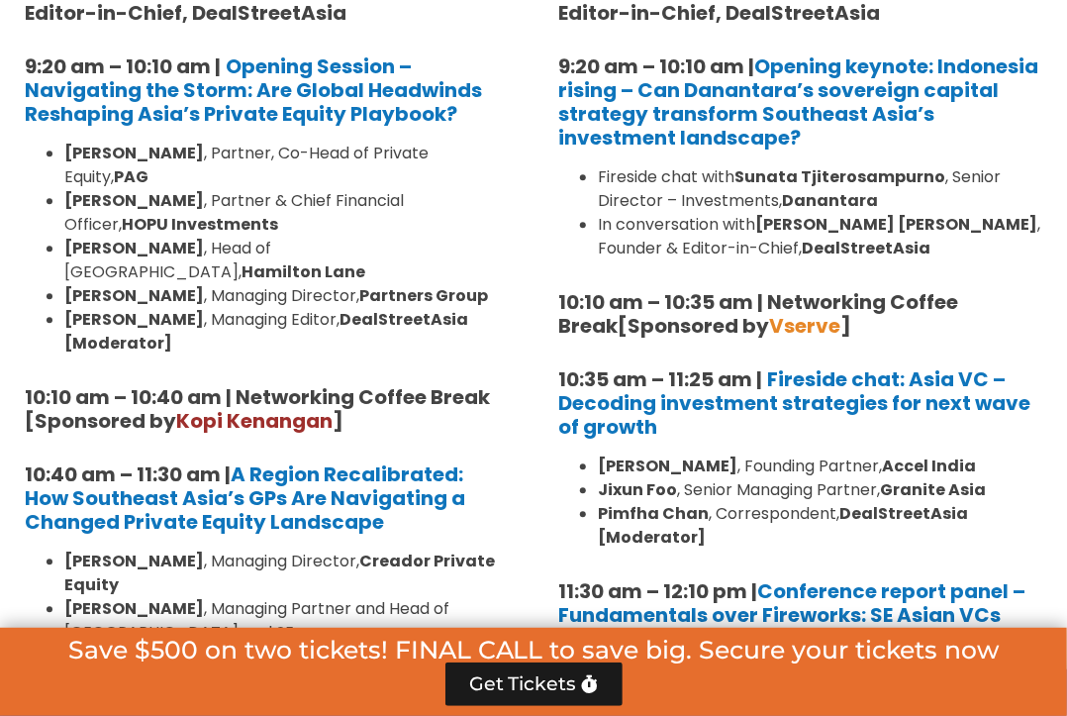
scroll to position [1410, 0]
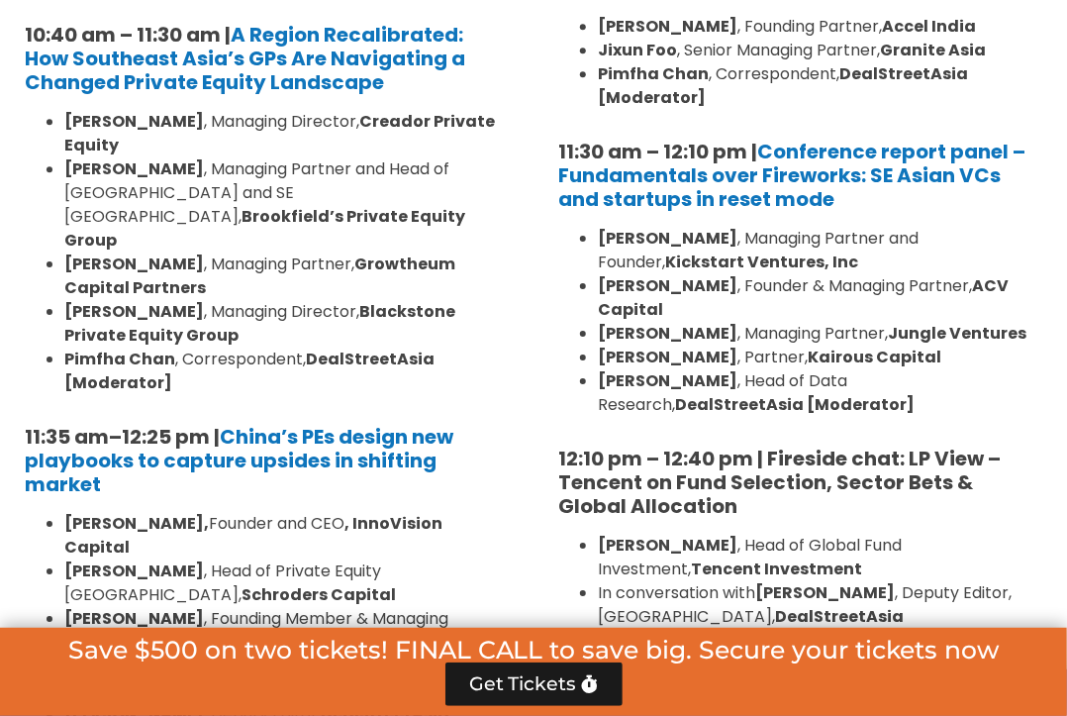
scroll to position [2140, 0]
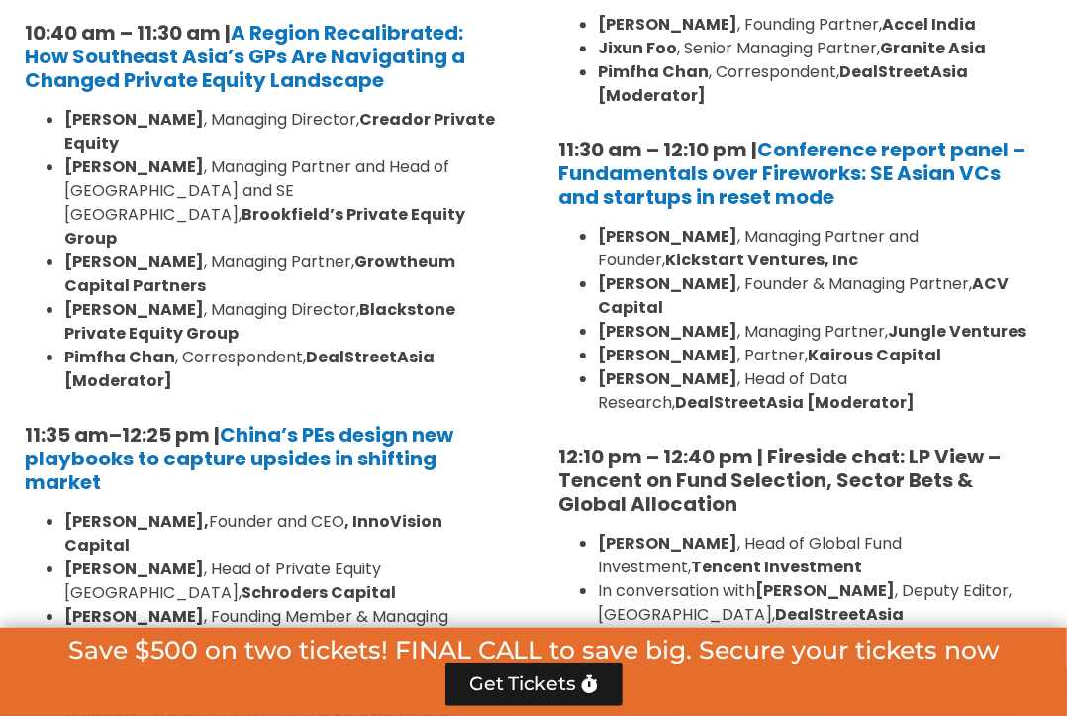
click at [719, 473] on h5 "12:10 pm – 12:40 pm | Fireside chat: LP View – Tencent on Fund Selection, Secto…" at bounding box center [800, 479] width 484 height 71
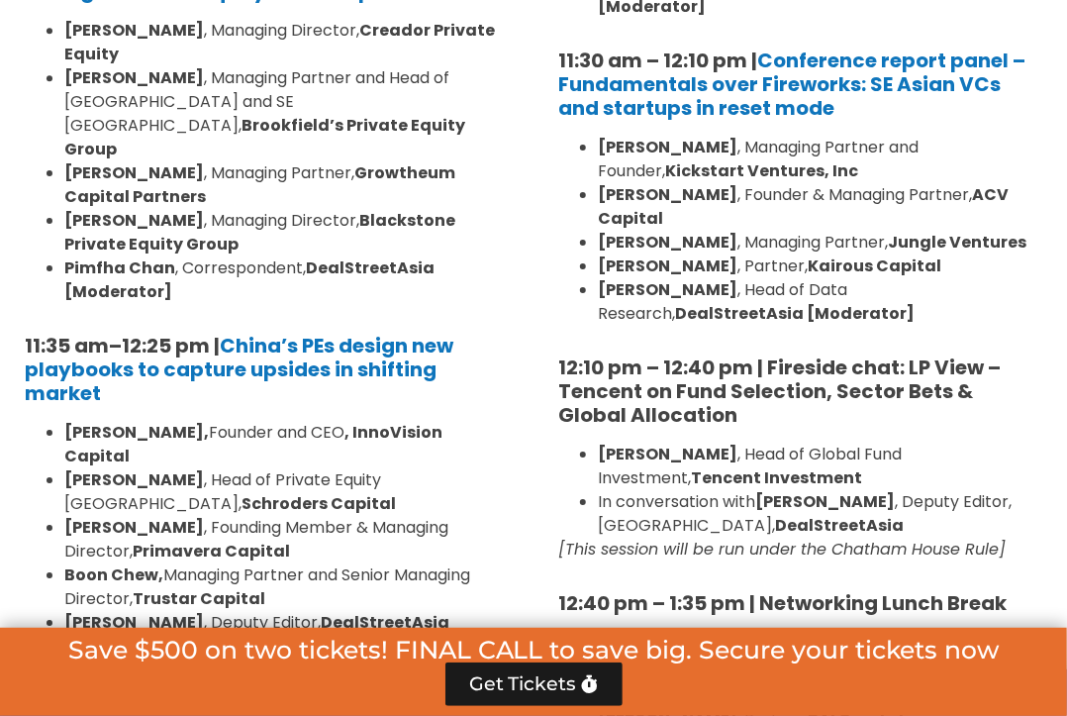
scroll to position [2223, 0]
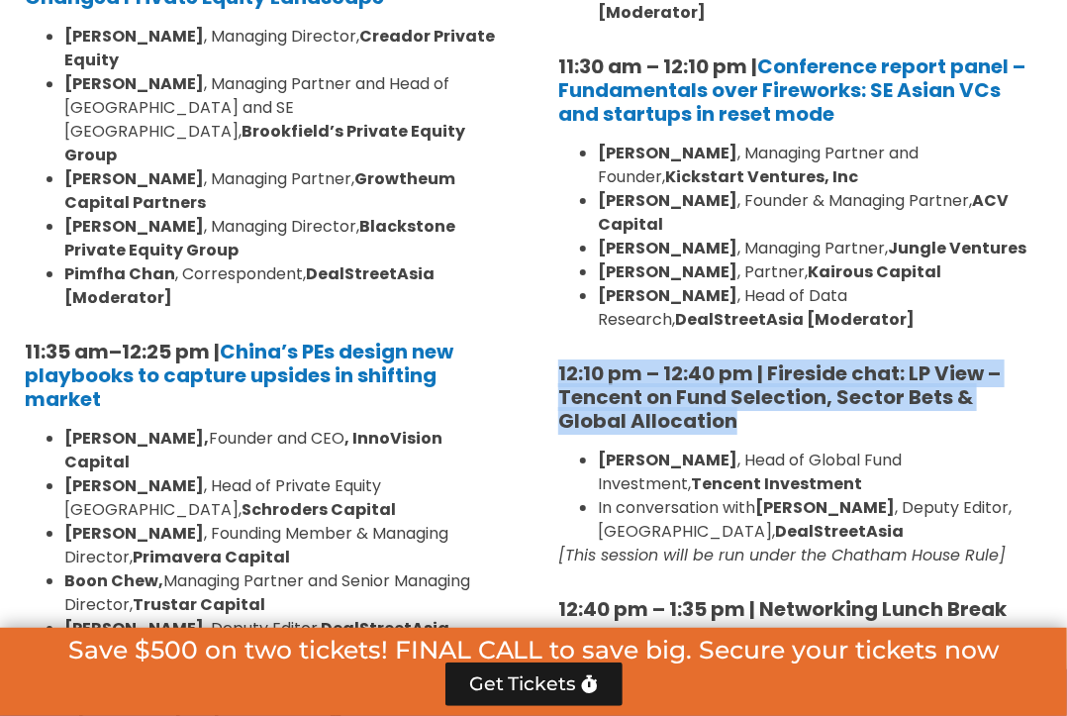
drag, startPoint x: 671, startPoint y: 387, endPoint x: 543, endPoint y: 354, distance: 131.8
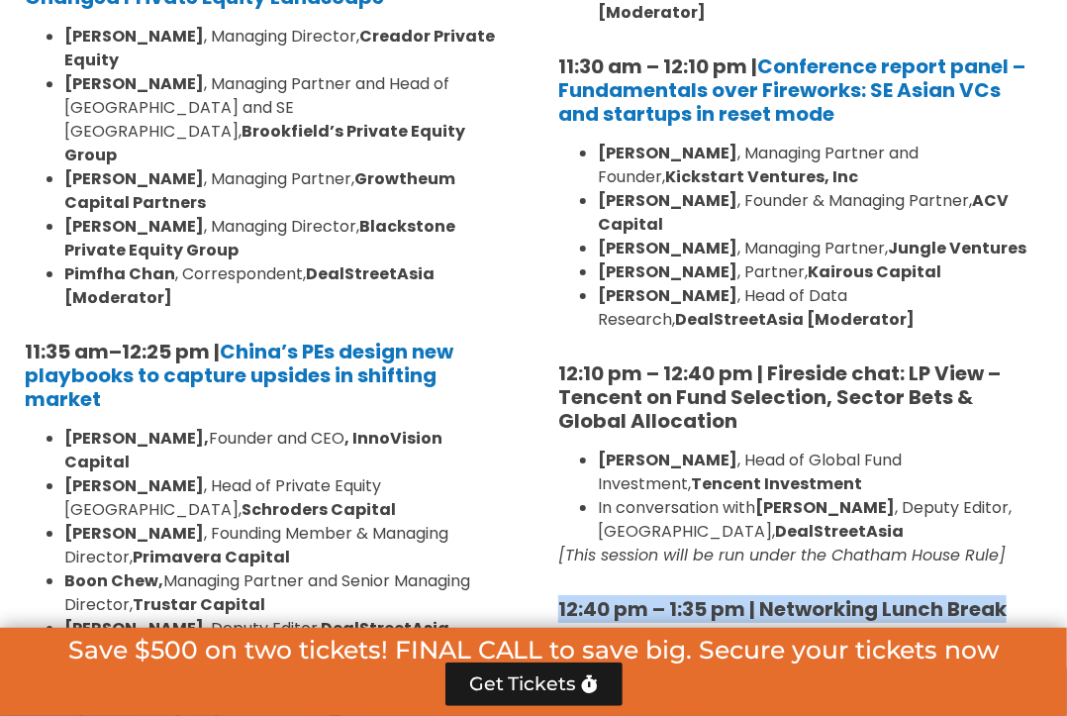
drag, startPoint x: 1017, startPoint y: 585, endPoint x: 562, endPoint y: 560, distance: 455.0
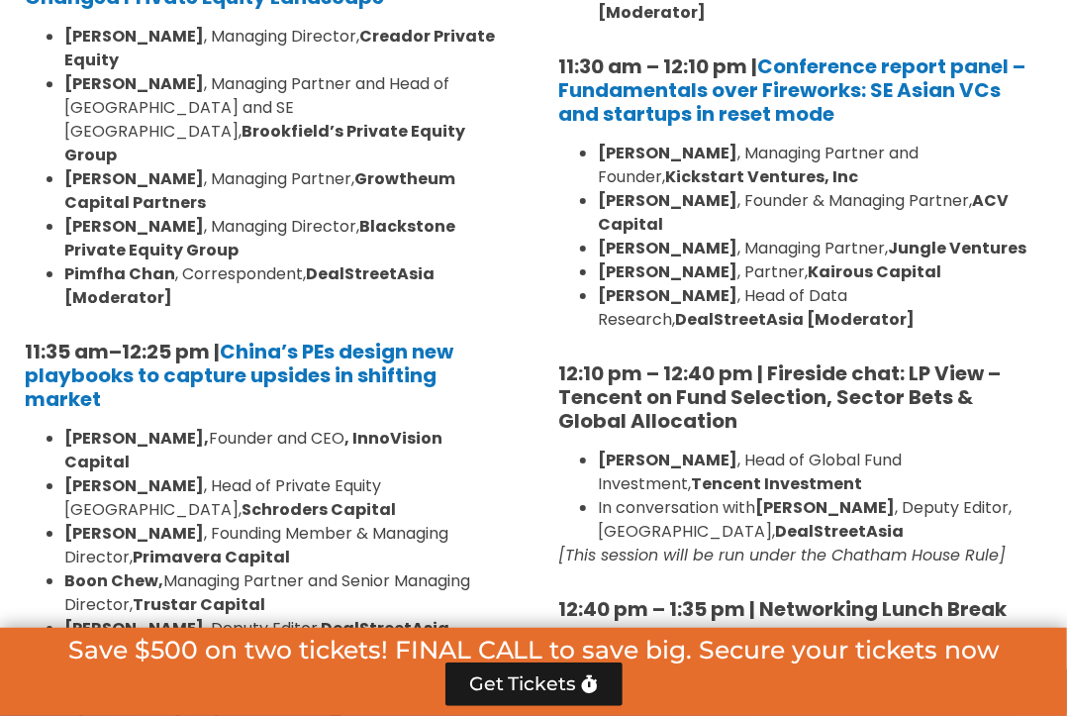
click at [476, 262] on li "Pimfha Chan , Correspondent, DealStreetAsia [Moderator]" at bounding box center [286, 286] width 444 height 48
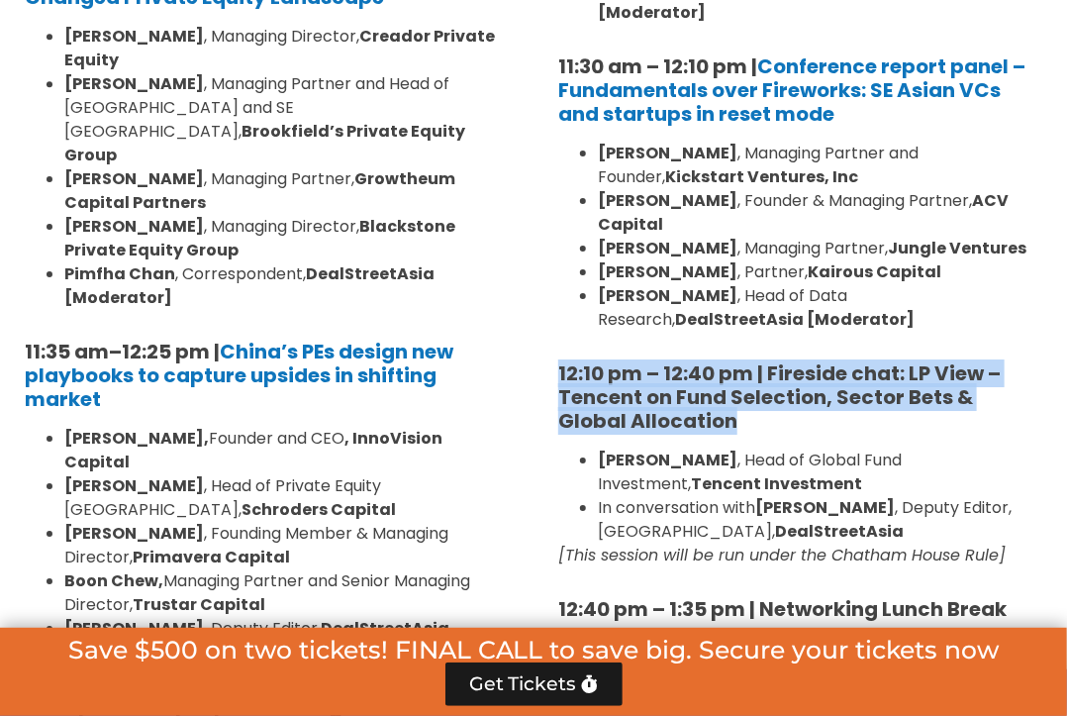
drag, startPoint x: 713, startPoint y: 399, endPoint x: 552, endPoint y: 352, distance: 167.0
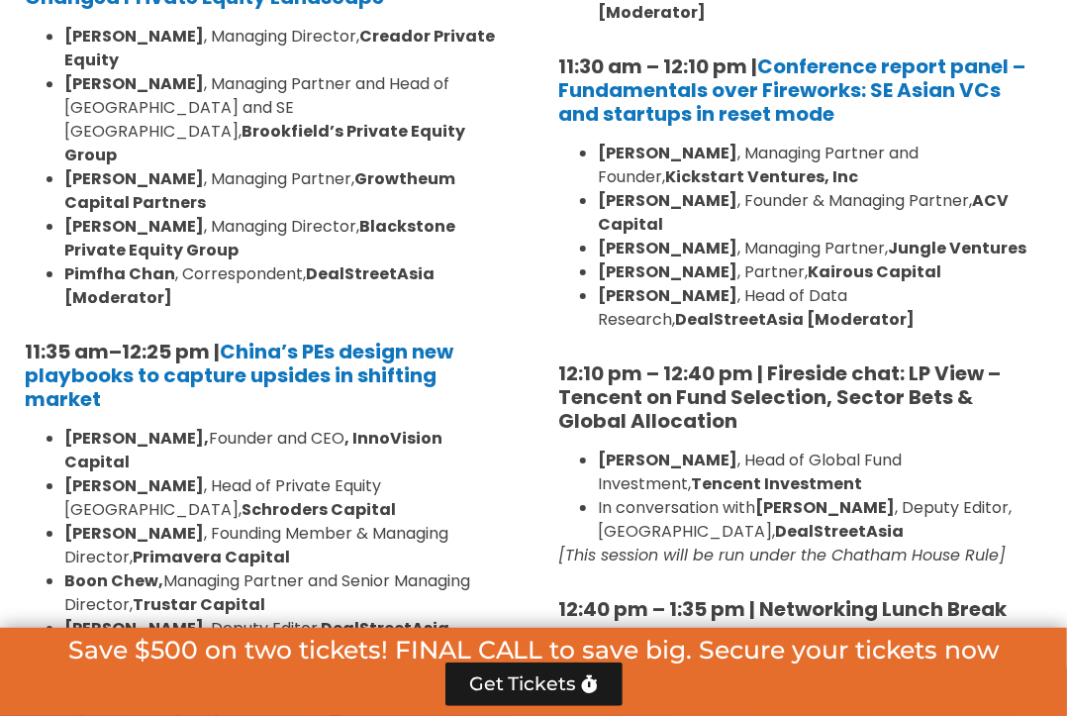
click at [414, 569] on li "Boon Chew, Managing Partner and Senior Managing Director, Trustar Capital" at bounding box center [286, 593] width 444 height 48
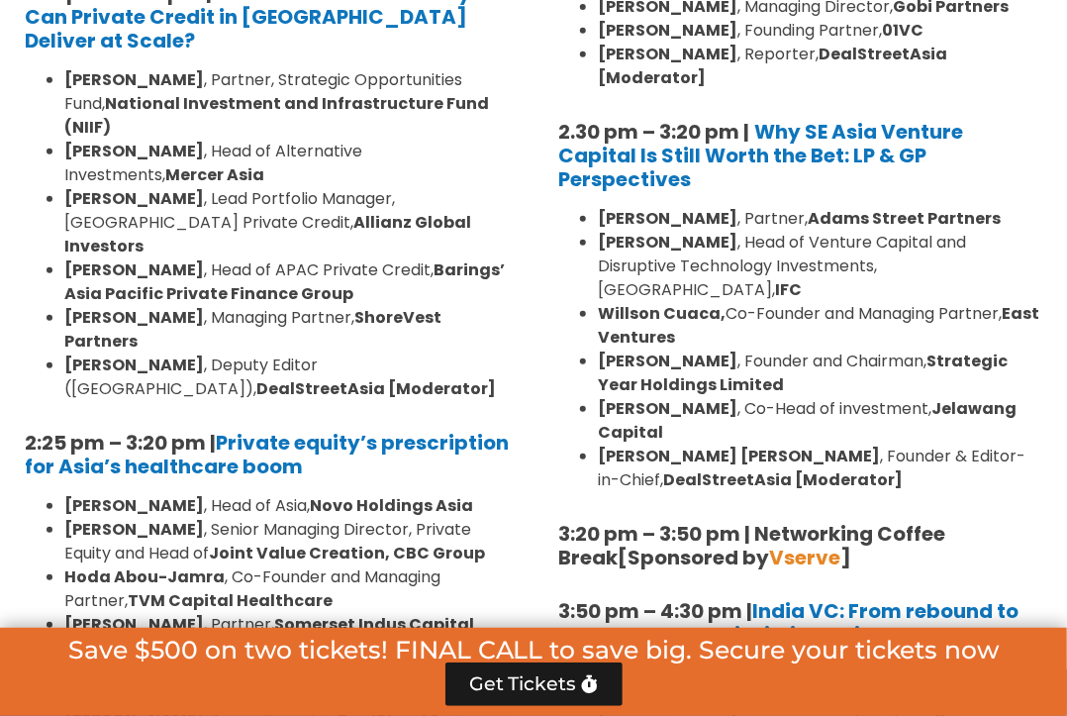
scroll to position [3001, 0]
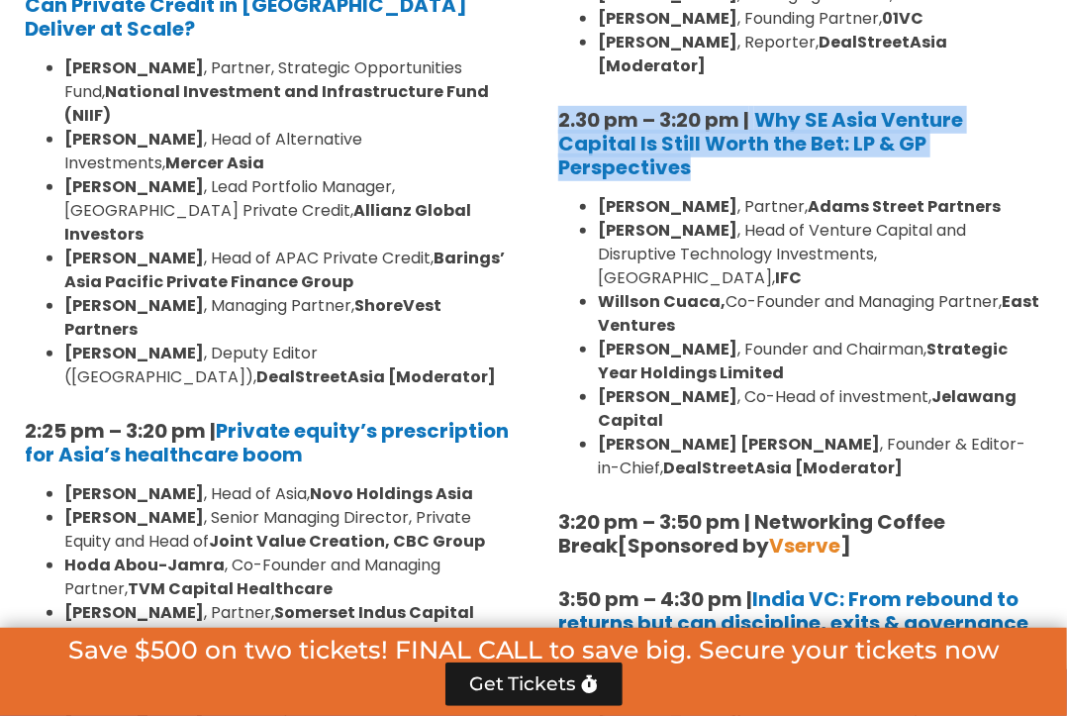
drag, startPoint x: 703, startPoint y: 113, endPoint x: 558, endPoint y: 76, distance: 149.1
click at [558, 108] on h5 "2.30 pm – 3:20 pm | Why SE Asia Venture Capital Is Still Worth the Bet: LP & GP…" at bounding box center [800, 143] width 484 height 71
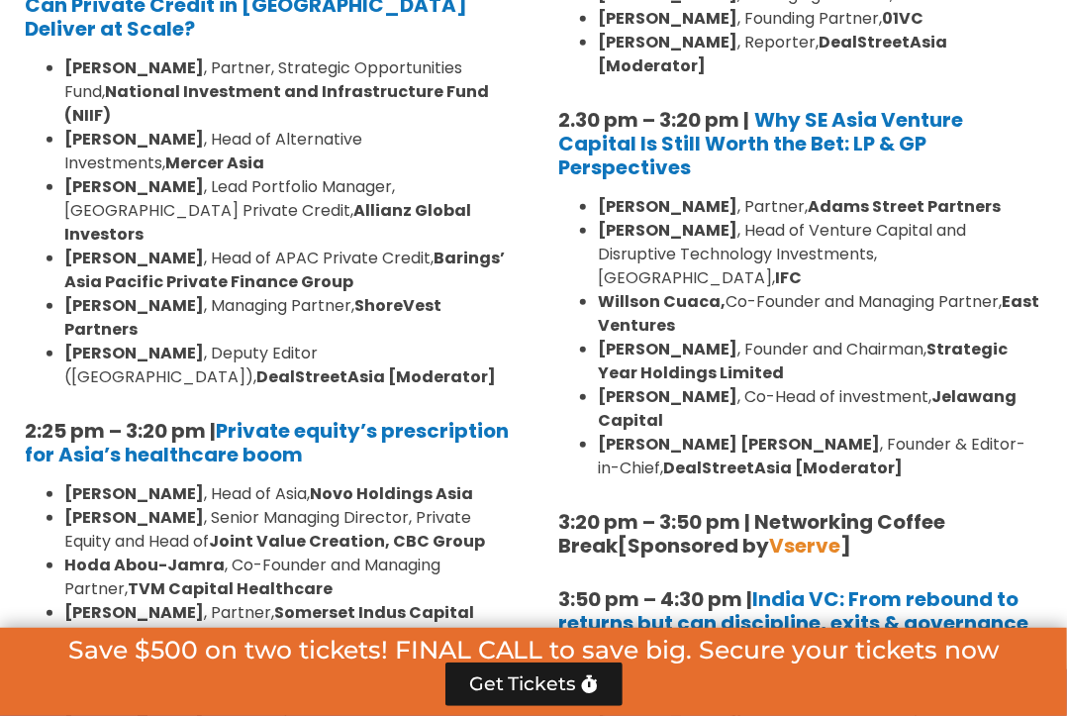
click at [463, 419] on h5 "2:25 pm – 3:20 pm | Private equity’s prescription for Asia’s healthcare boom" at bounding box center [267, 443] width 484 height 48
click at [611, 401] on div "8:00 am – 9:00 am | Registration & Networking Coffee [Sponsored by Vserve ] 9:0…" at bounding box center [800, 53] width 484 height 2958
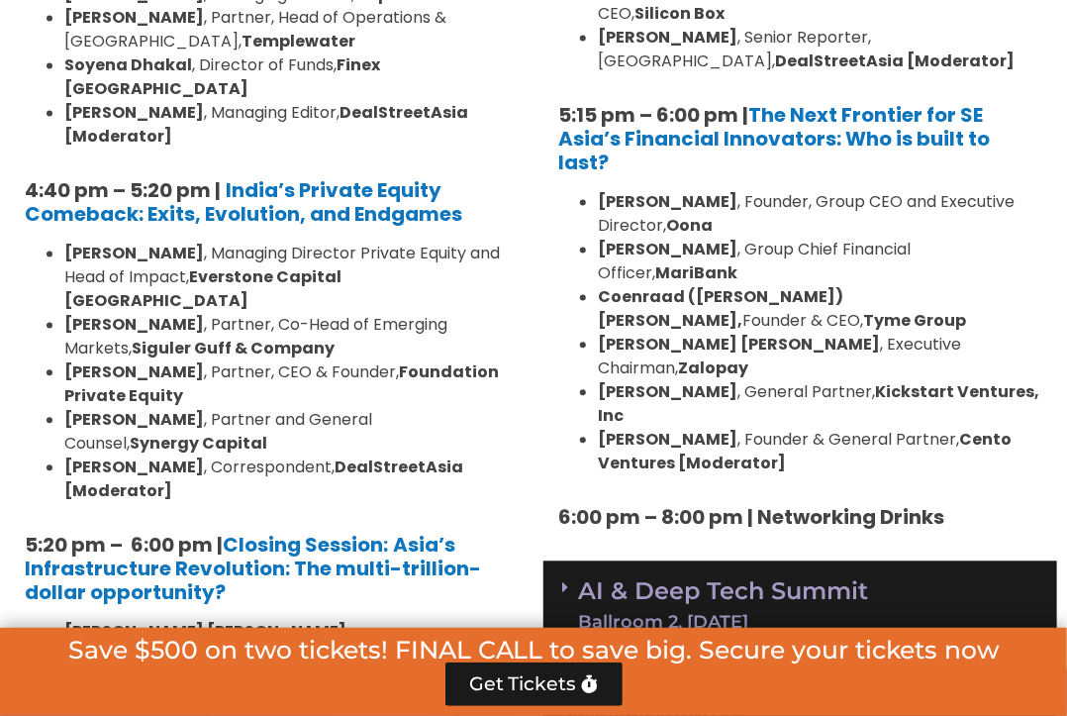
scroll to position [4026, 0]
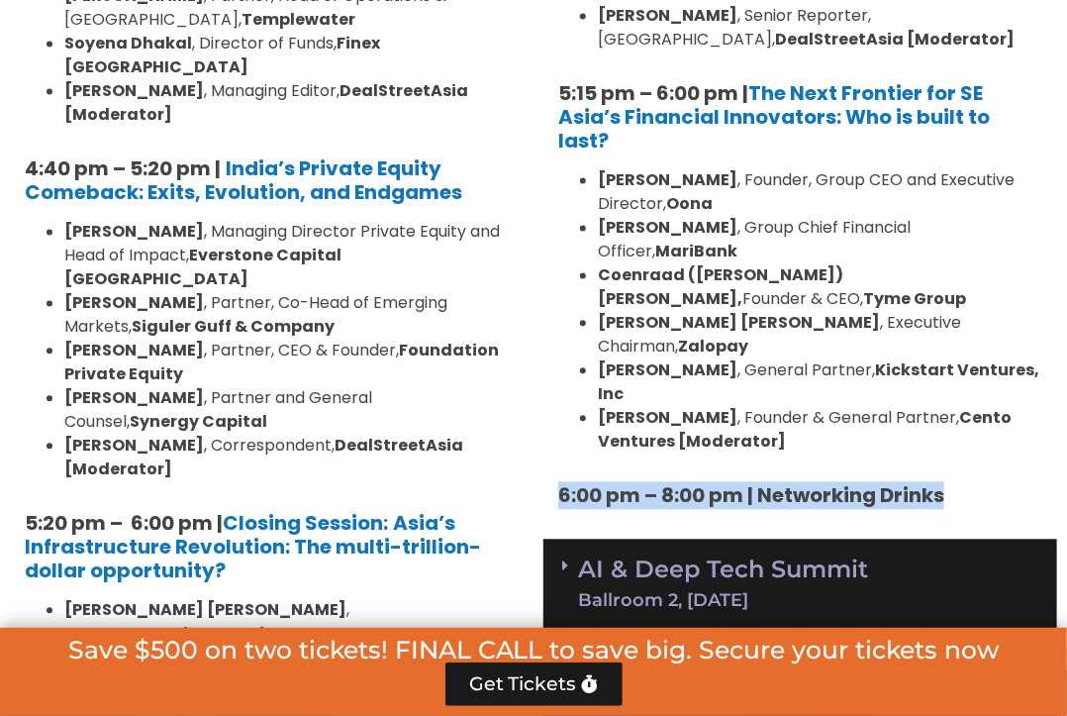
drag, startPoint x: 971, startPoint y: 284, endPoint x: 563, endPoint y: 286, distance: 407.8
click at [563, 483] on h5 "6:00 pm – 8:00 pm | Networking Drinks" at bounding box center [800, 495] width 484 height 24
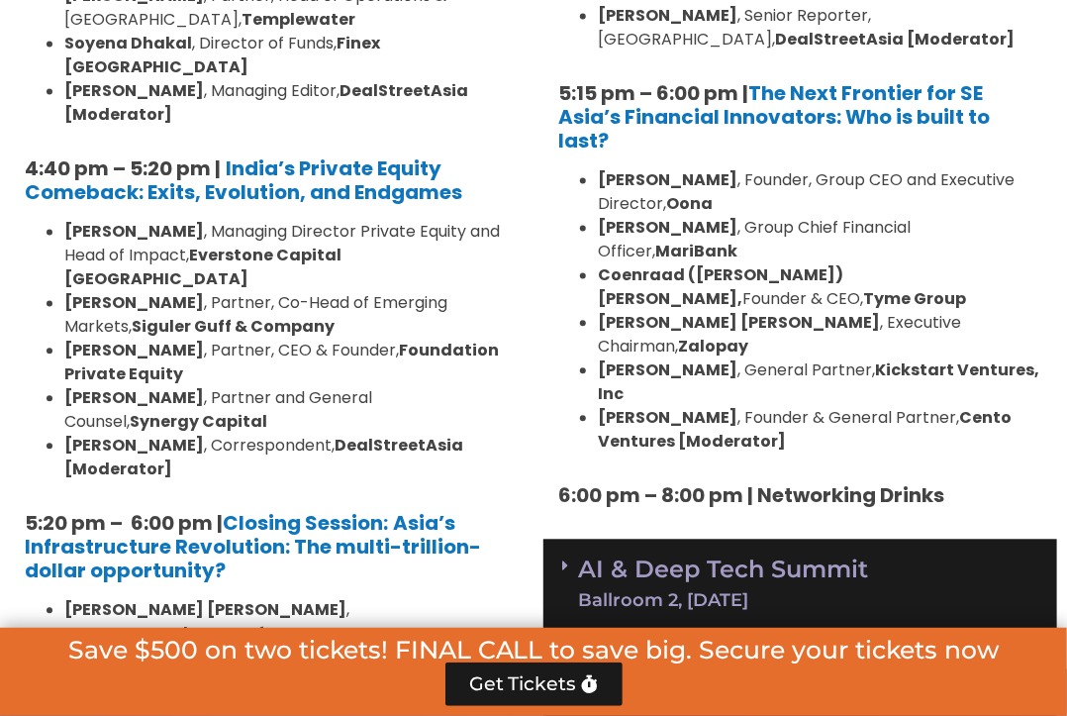
click at [443, 598] on li "Niels Christian Holst , Partner, Copenhagen Infrastructure Partners" at bounding box center [286, 622] width 444 height 48
click at [649, 644] on link "Climate Tech & ESG Summit Ballroom 2, 11 Sept" at bounding box center [800, 671] width 476 height 54
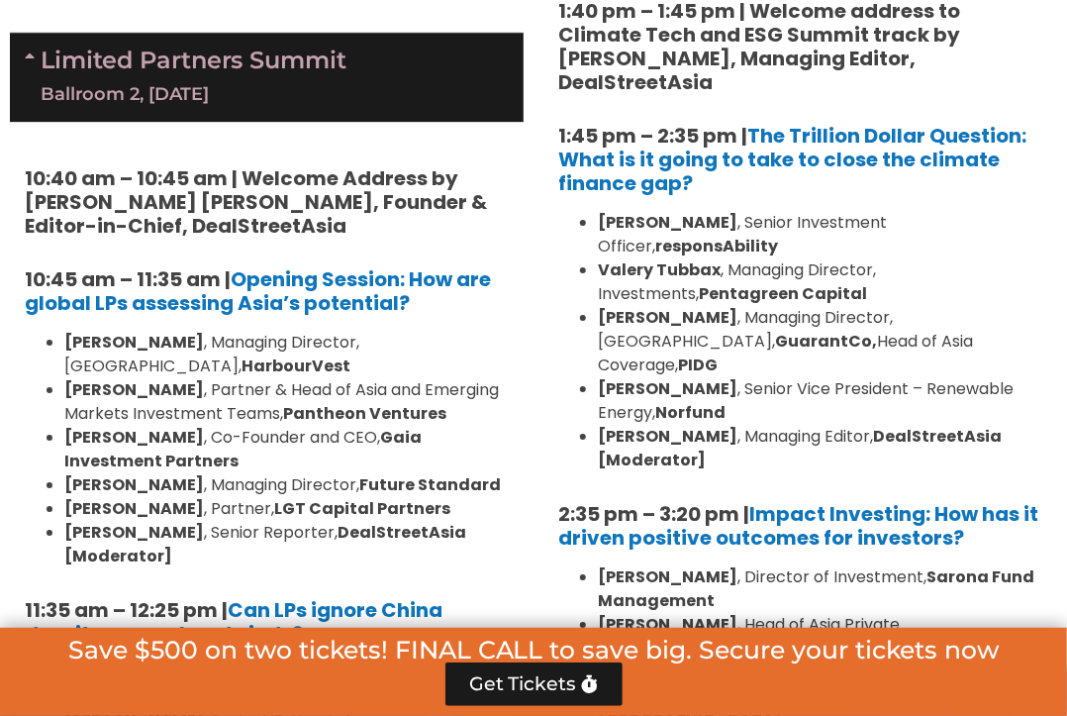
scroll to position [4856, 0]
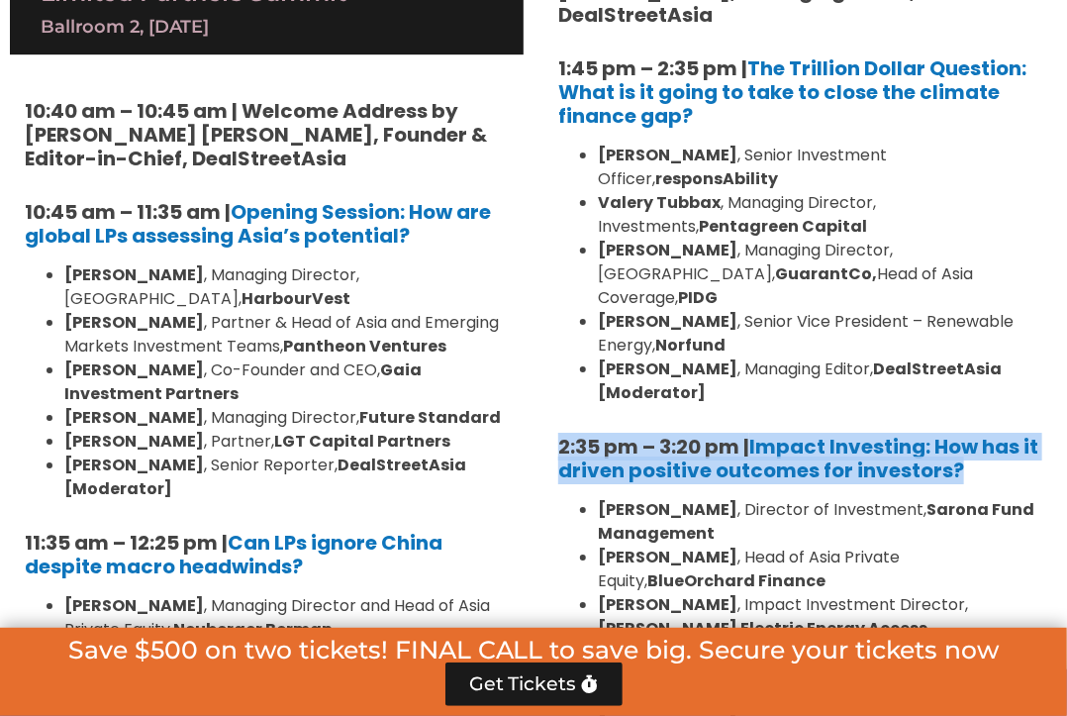
drag, startPoint x: 992, startPoint y: 183, endPoint x: 552, endPoint y: 161, distance: 440.1
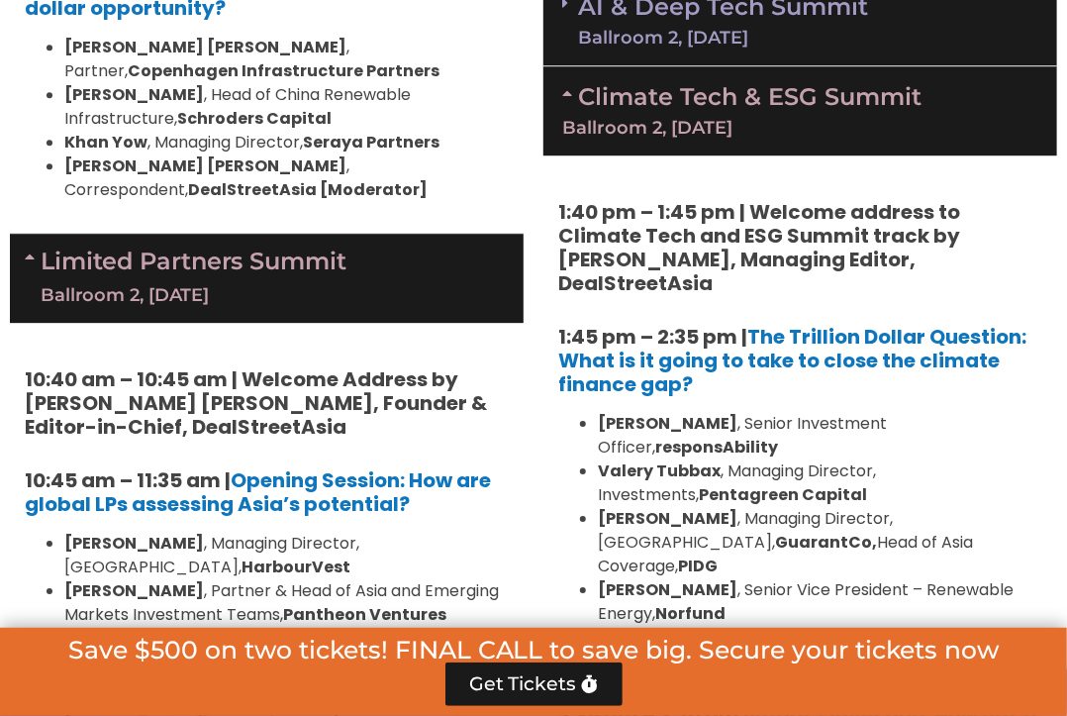
scroll to position [4593, 0]
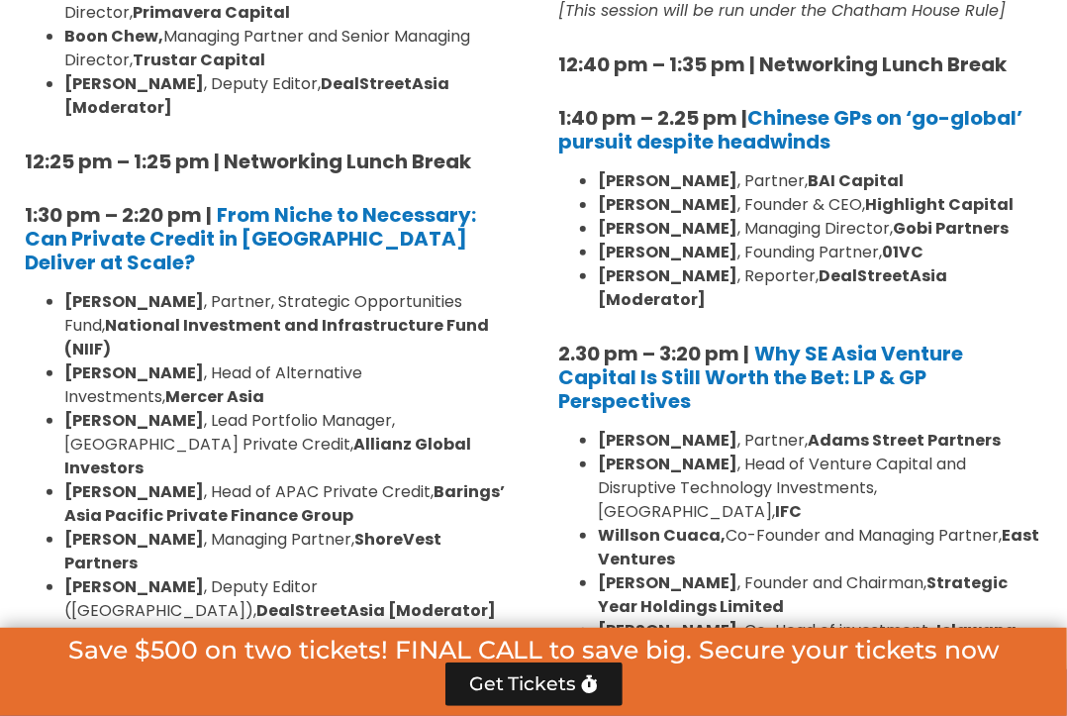
scroll to position [2728, 0]
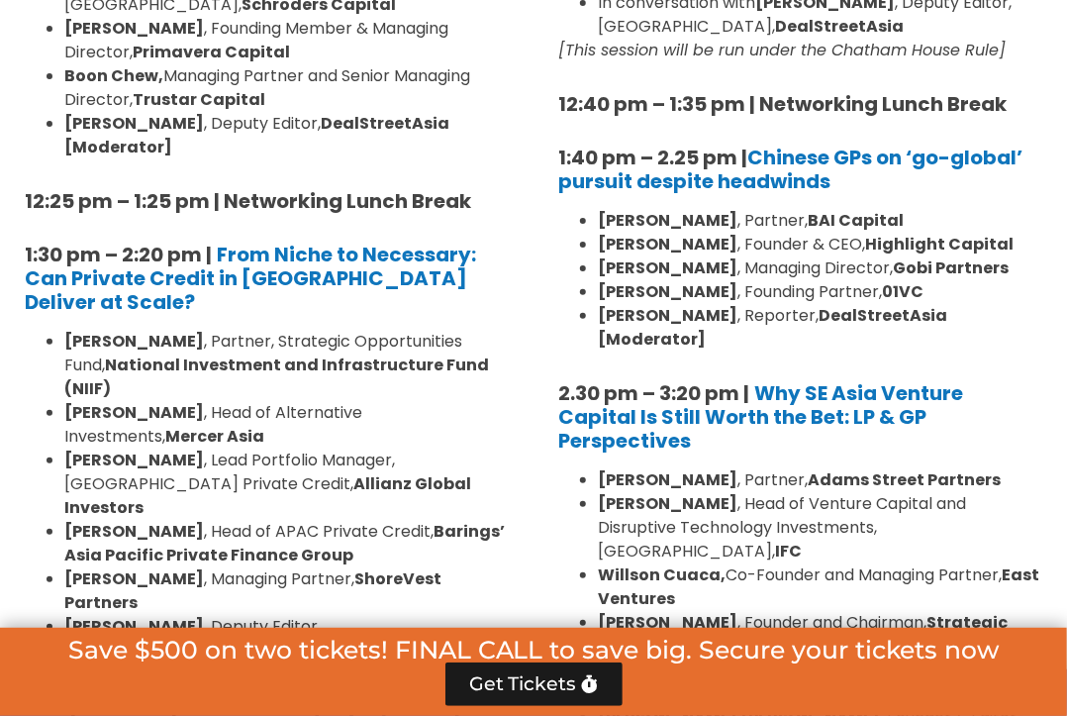
click at [297, 401] on li "Johnny Adji , Head of Alternative Investments, Mercer Asia" at bounding box center [286, 425] width 444 height 48
click at [439, 330] on li "Nilesh Shrivastava , Partner, Strategic Opportunities Fund, National Investment…" at bounding box center [286, 365] width 444 height 71
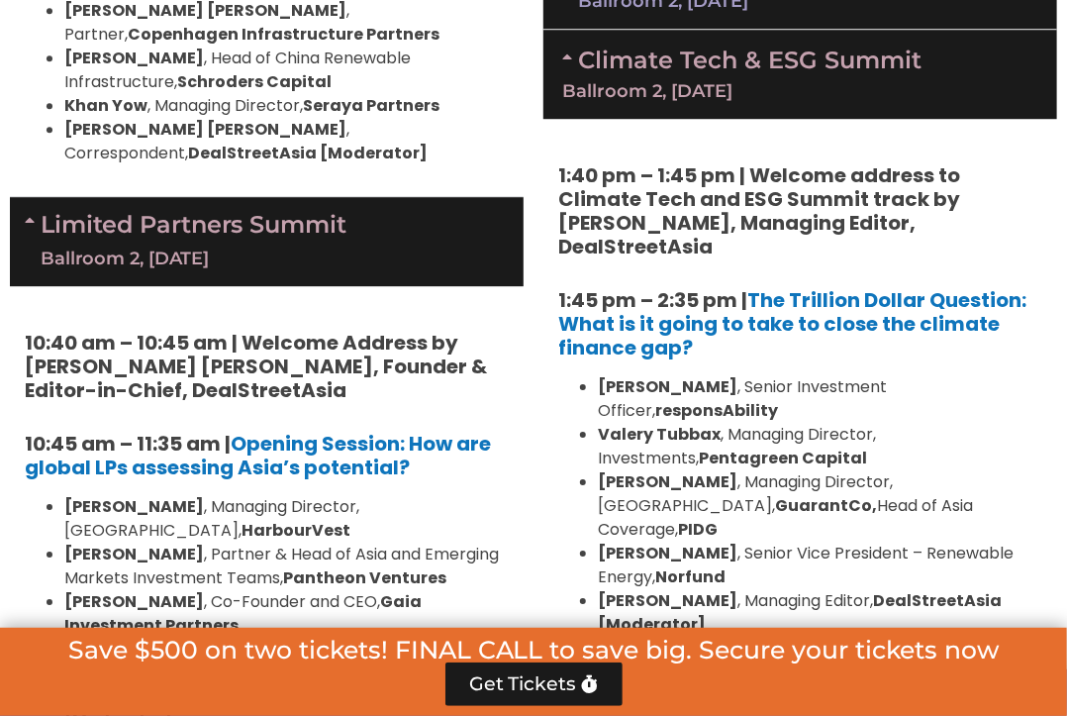
scroll to position [4624, 0]
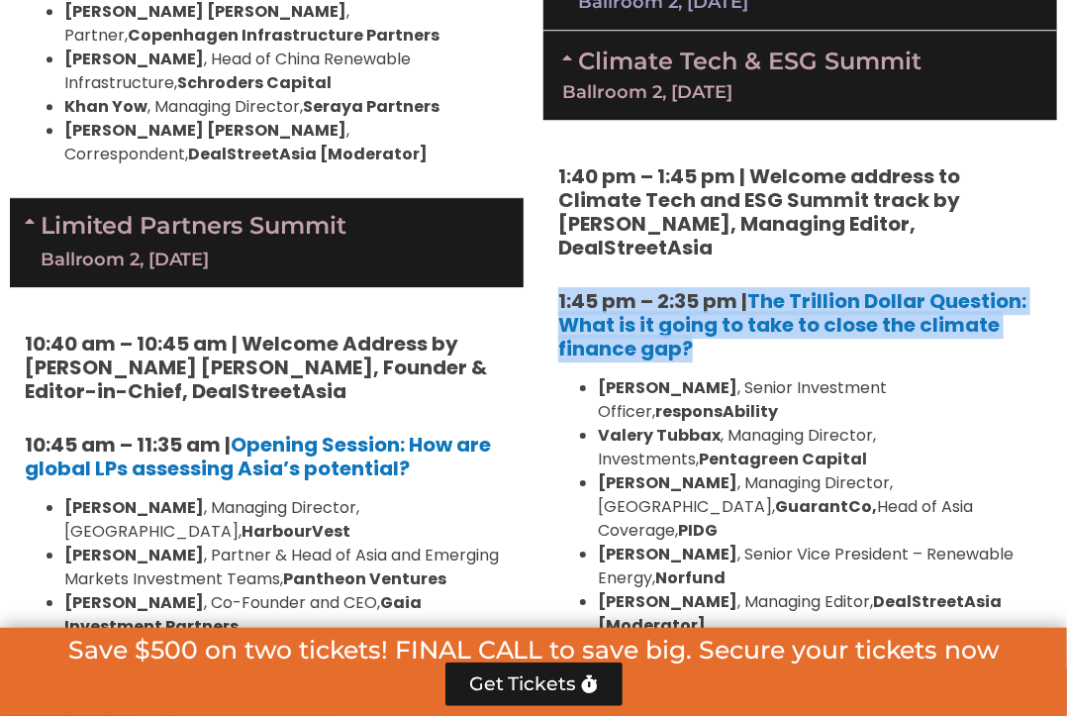
drag, startPoint x: 711, startPoint y: 108, endPoint x: 557, endPoint y: 65, distance: 159.2
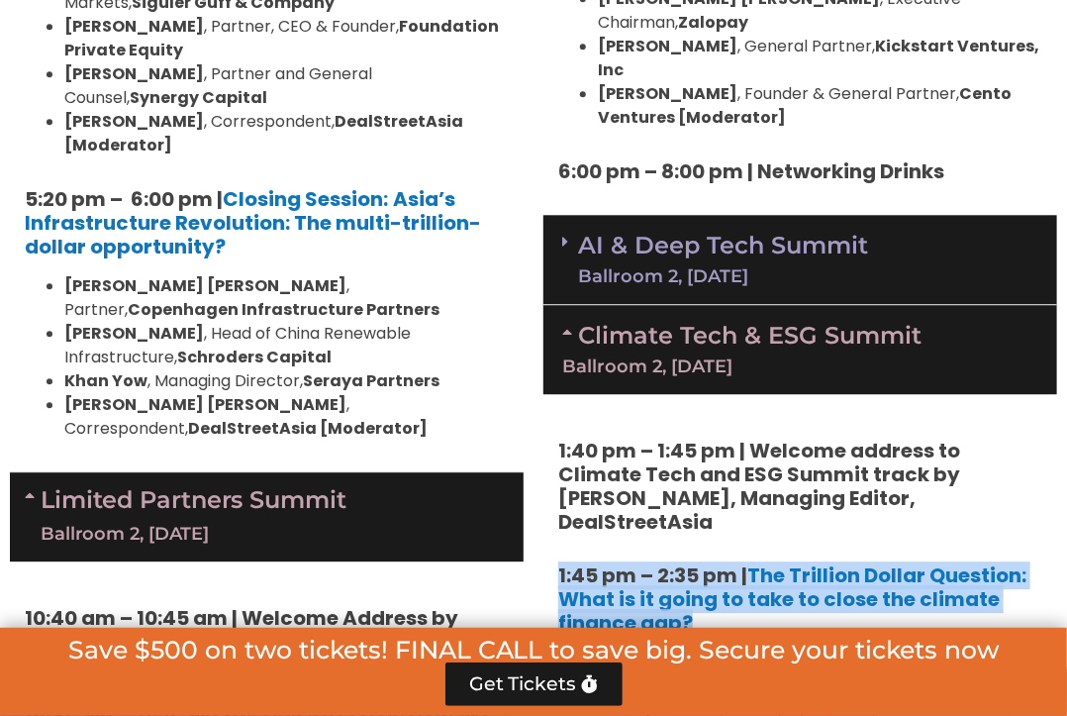
scroll to position [4351, 0]
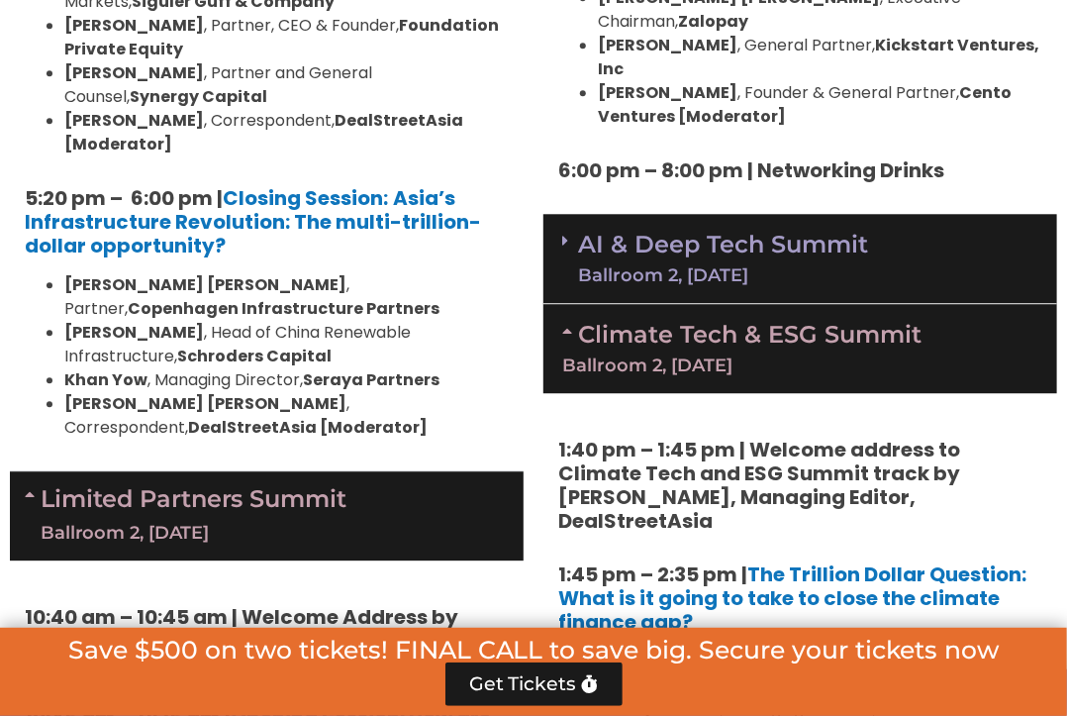
click at [432, 605] on h5 "10:40 am – 10:45 am | Welcome Address by Joji Thomas Philip, Founder & Editor-i…" at bounding box center [267, 640] width 484 height 71
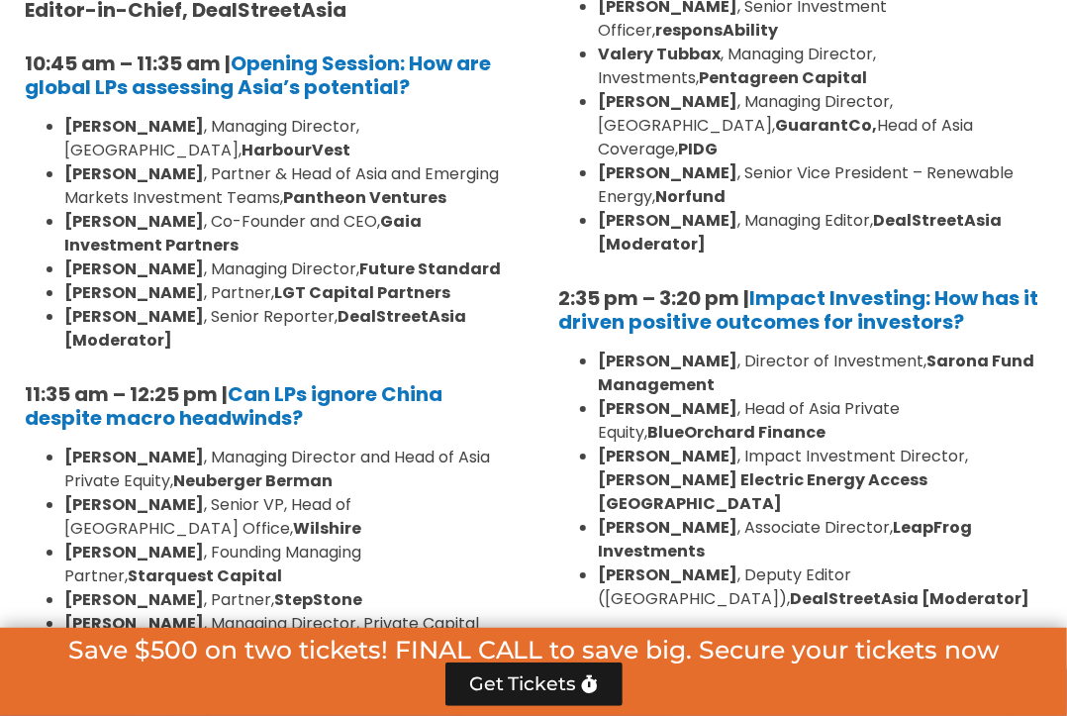
scroll to position [5004, 0]
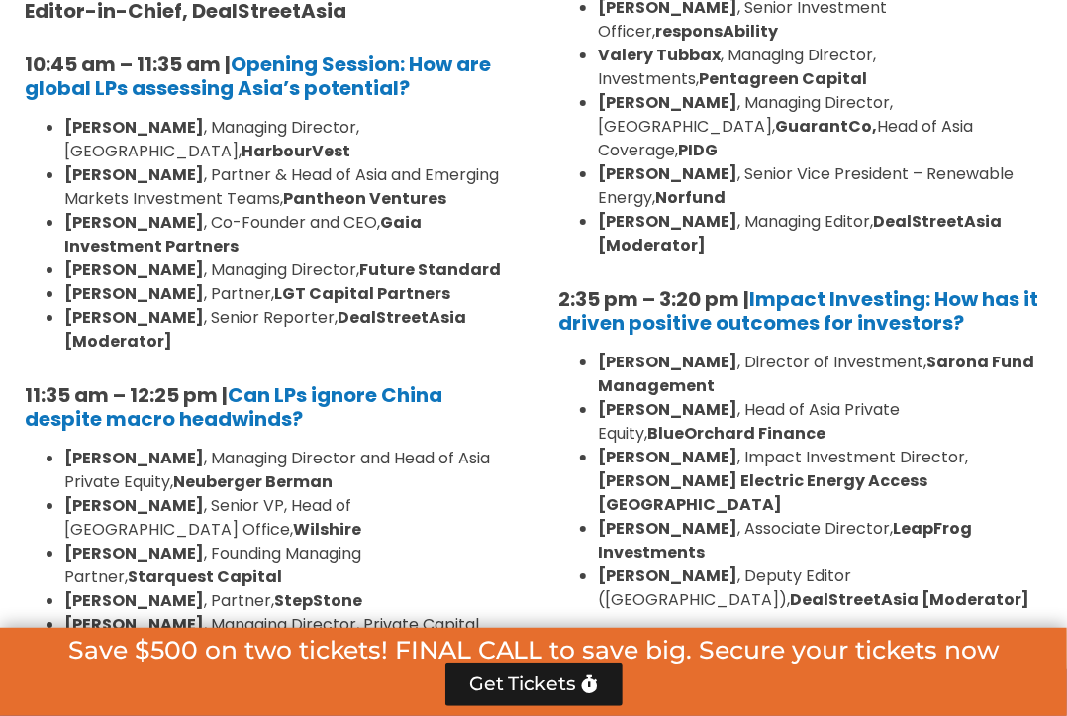
drag, startPoint x: 560, startPoint y: 314, endPoint x: 1014, endPoint y: 323, distance: 453.5
click at [1014, 641] on h5 "3:20 pm – 3:50 pm | Networking Coffee Break [Sponsored by Vserve ]" at bounding box center [800, 665] width 484 height 48
click at [413, 613] on li "Dennis Kwan , Managing Director, Private Capital Advisory, Jefferies Hong Kong …" at bounding box center [286, 637] width 444 height 48
click at [420, 613] on li "Dennis Kwan , Managing Director, Private Capital Advisory, Jefferies Hong Kong …" at bounding box center [286, 637] width 444 height 48
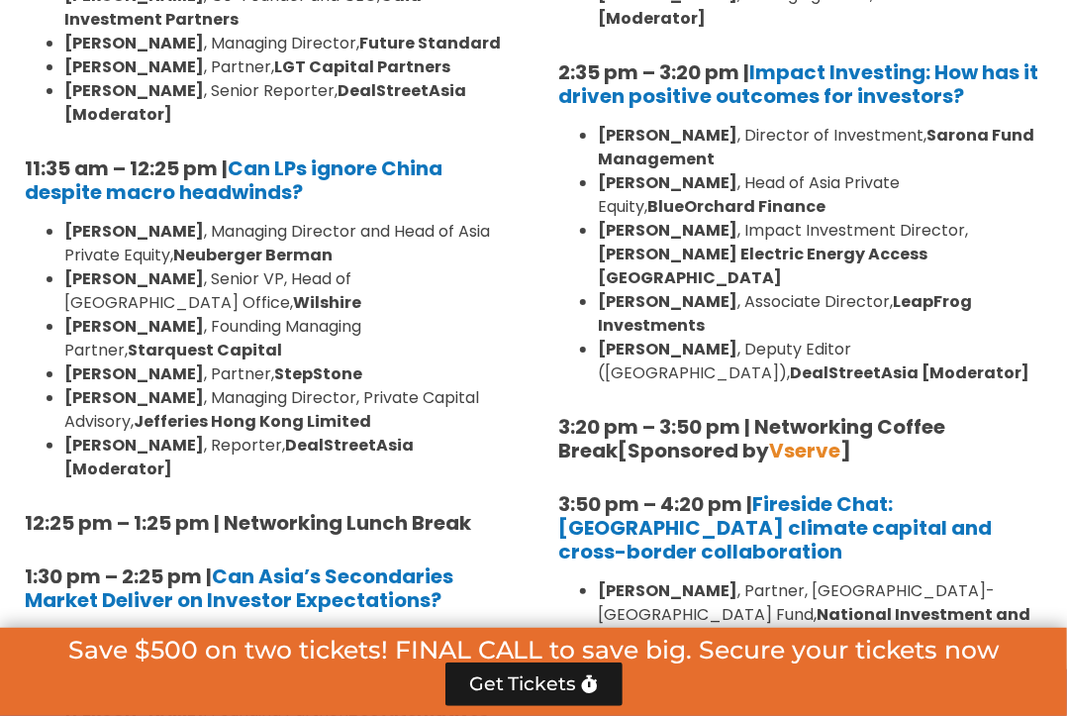
scroll to position [5230, 0]
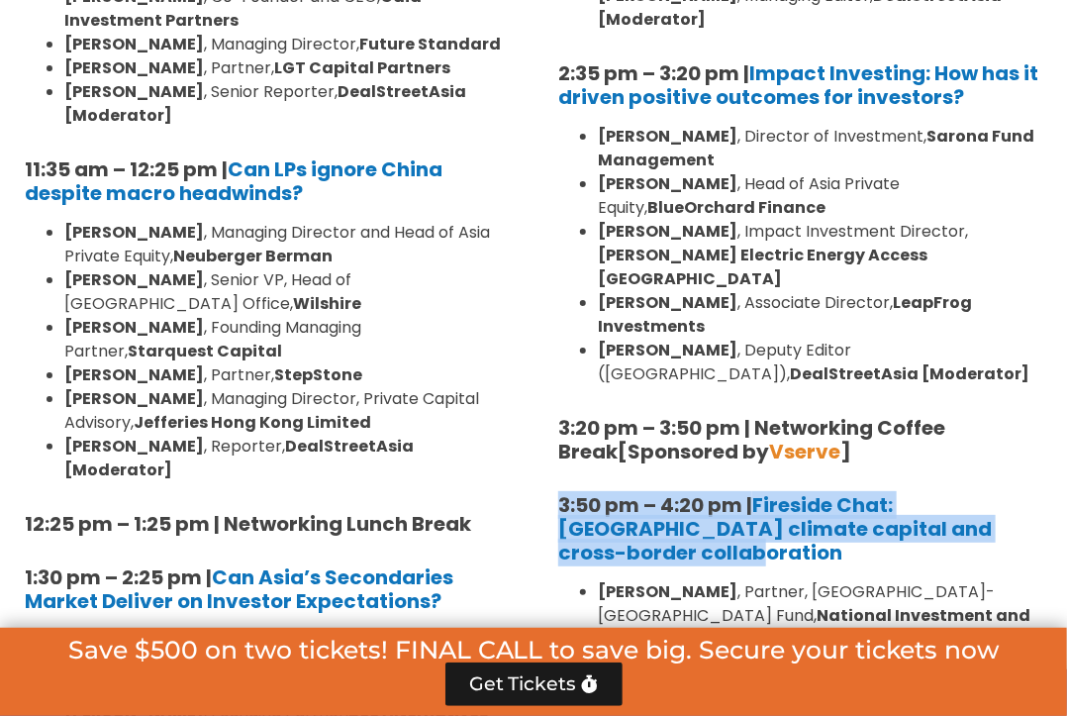
drag, startPoint x: 1053, startPoint y: 199, endPoint x: 539, endPoint y: 172, distance: 515.4
click at [539, 172] on div "Venture Capital & Founders​ Summit Ballroom 1, 11 Sept 8:00 am – 9:00 am | Regi…" at bounding box center [801, 139] width 534 height 7875
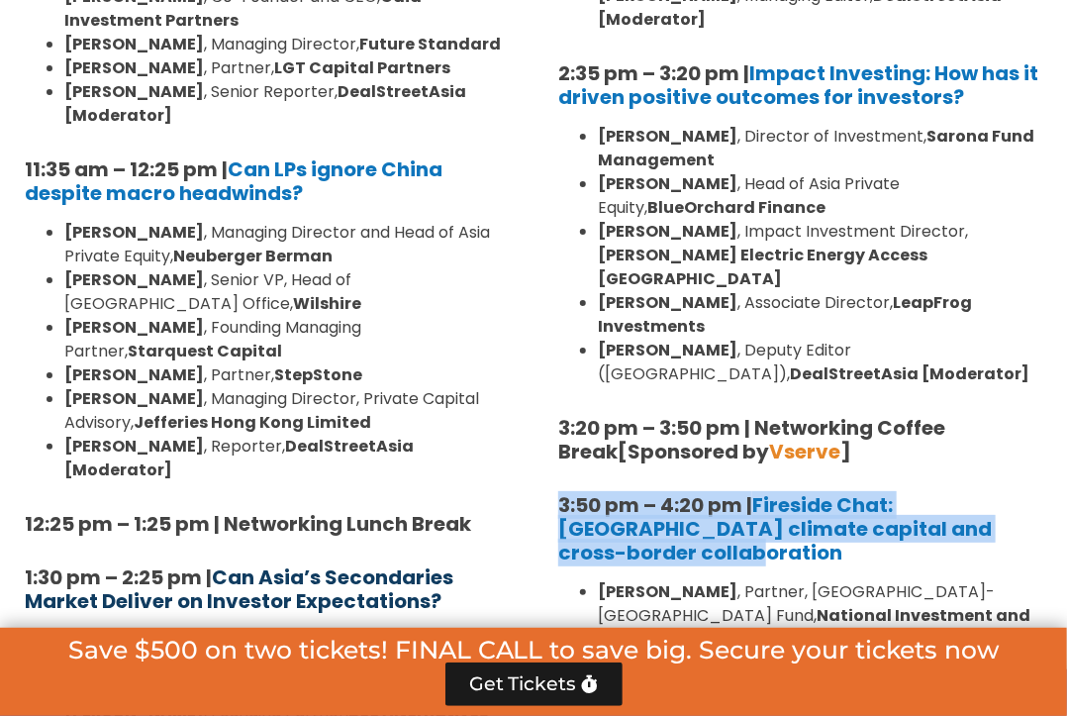
click at [429, 563] on b "Can Asia’s Secondaries Market Deliver on Investor Expectations?" at bounding box center [239, 588] width 429 height 51
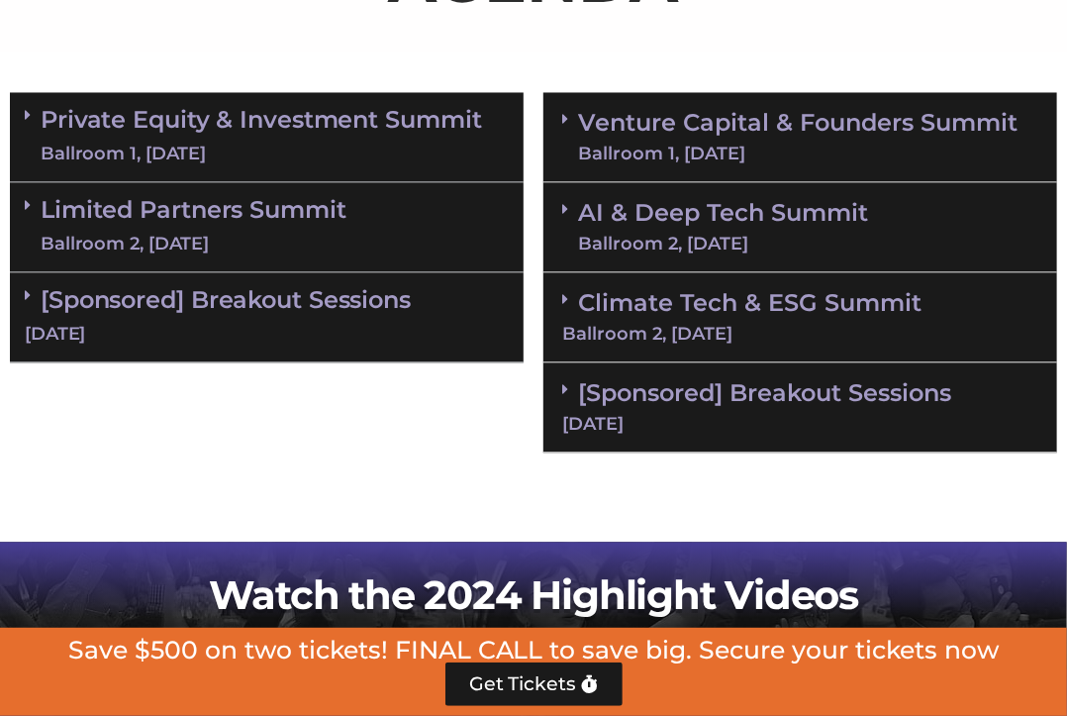
scroll to position [1308, 0]
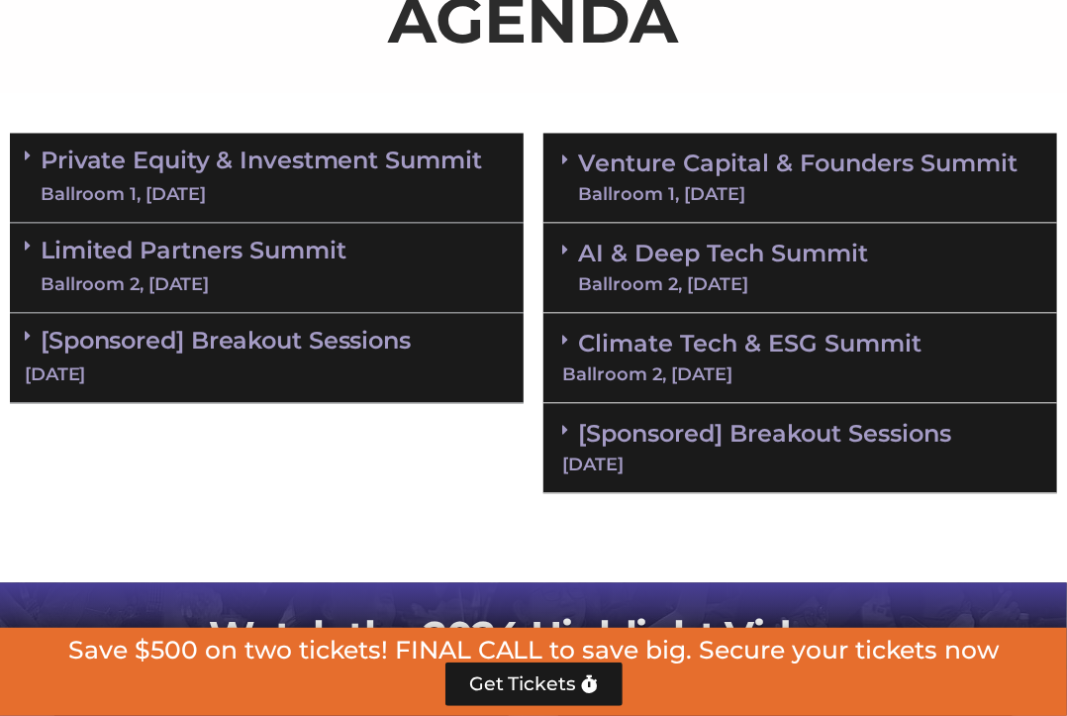
click at [681, 338] on link "Climate Tech & ESG Summit Ballroom 2, 11 Sept" at bounding box center [800, 357] width 476 height 54
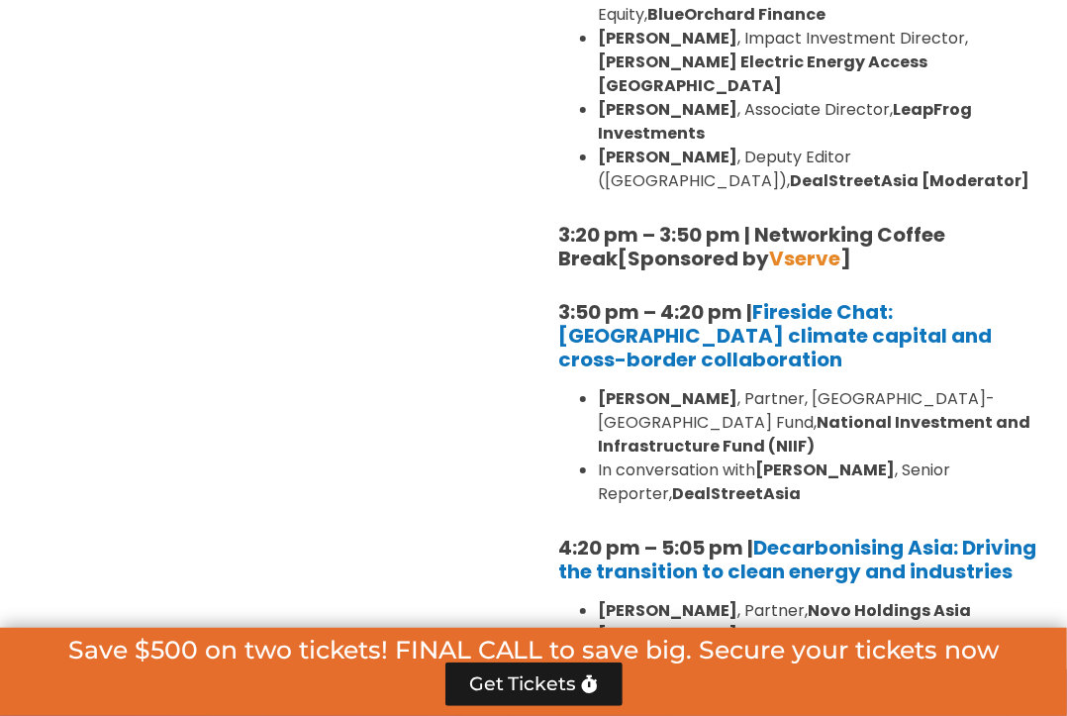
scroll to position [2405, 0]
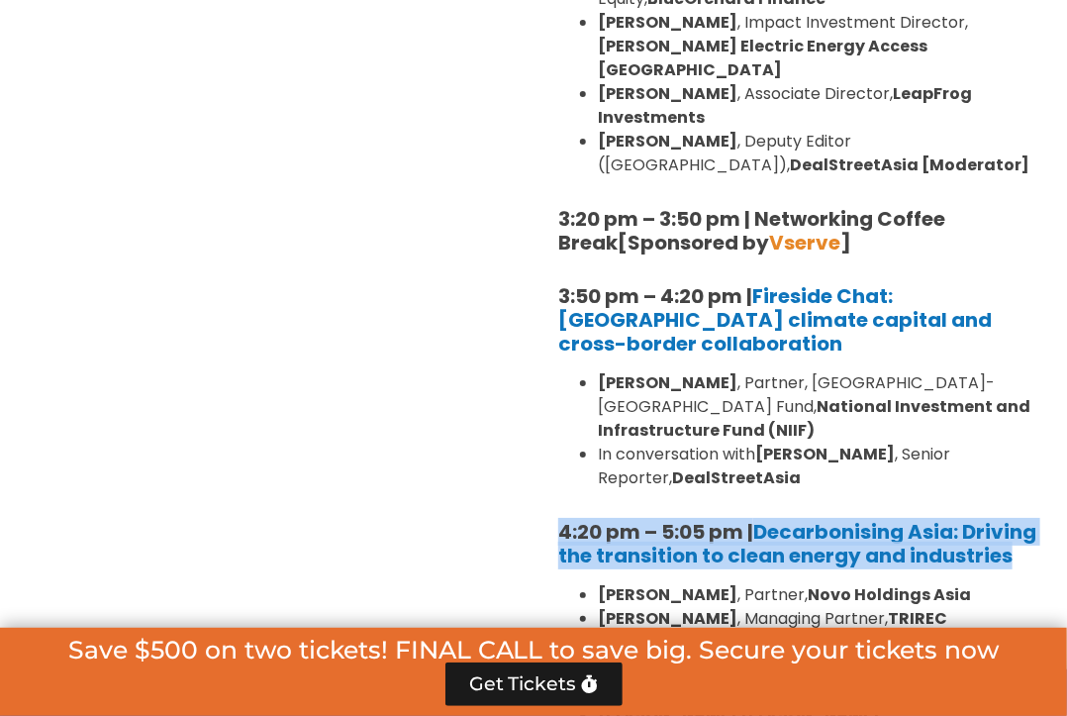
drag, startPoint x: 1016, startPoint y: 387, endPoint x: 558, endPoint y: 367, distance: 457.8
click at [558, 520] on h5 "4:20 pm – 5:05 pm | Decarbonising Asia: Driving the transition to clean energy …" at bounding box center [800, 544] width 484 height 48
copy h5 "4:20 pm – 5:05 pm | Decarbonising Asia: Driving the transition to clean energy …"
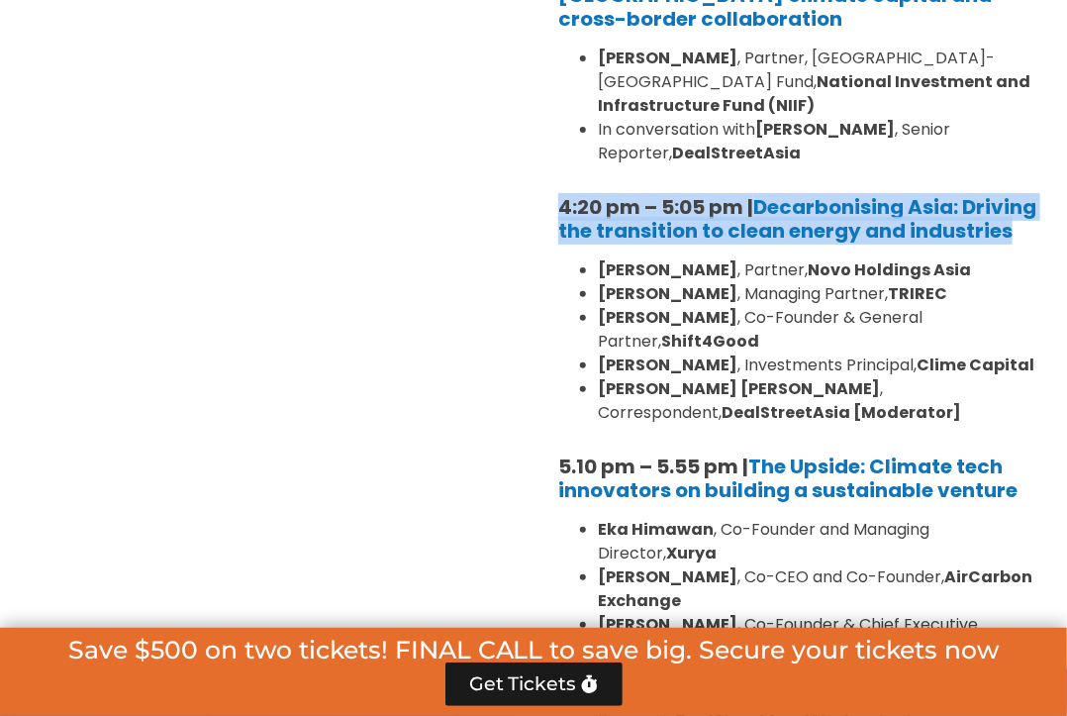
scroll to position [2732, 0]
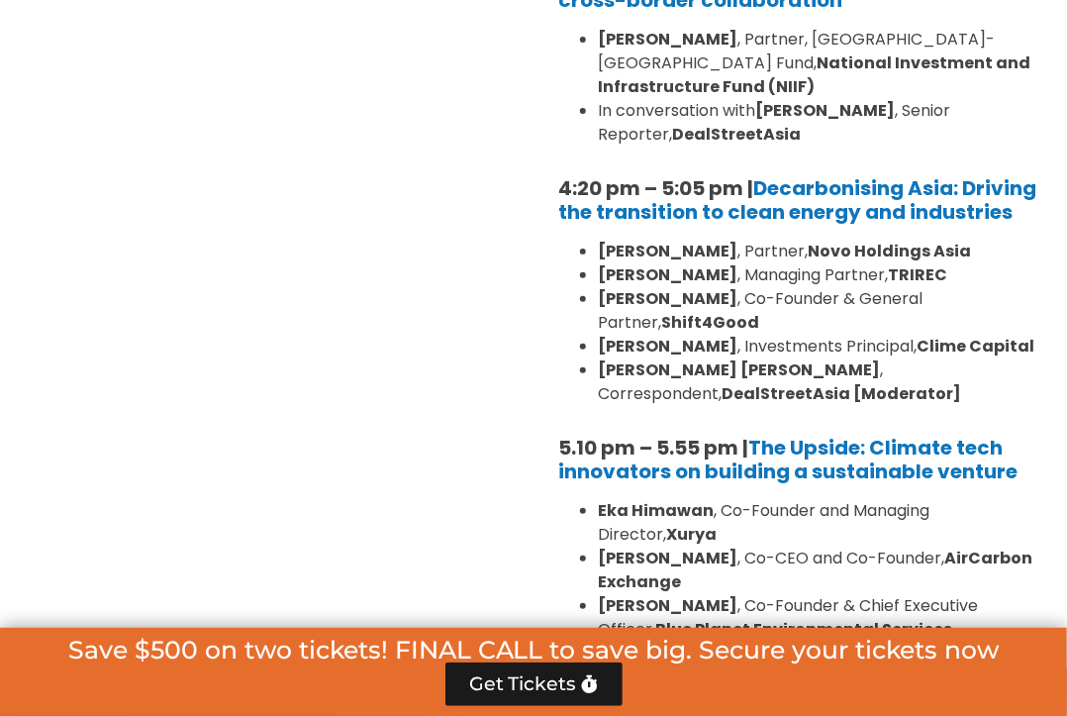
scroll to position [2748, 0]
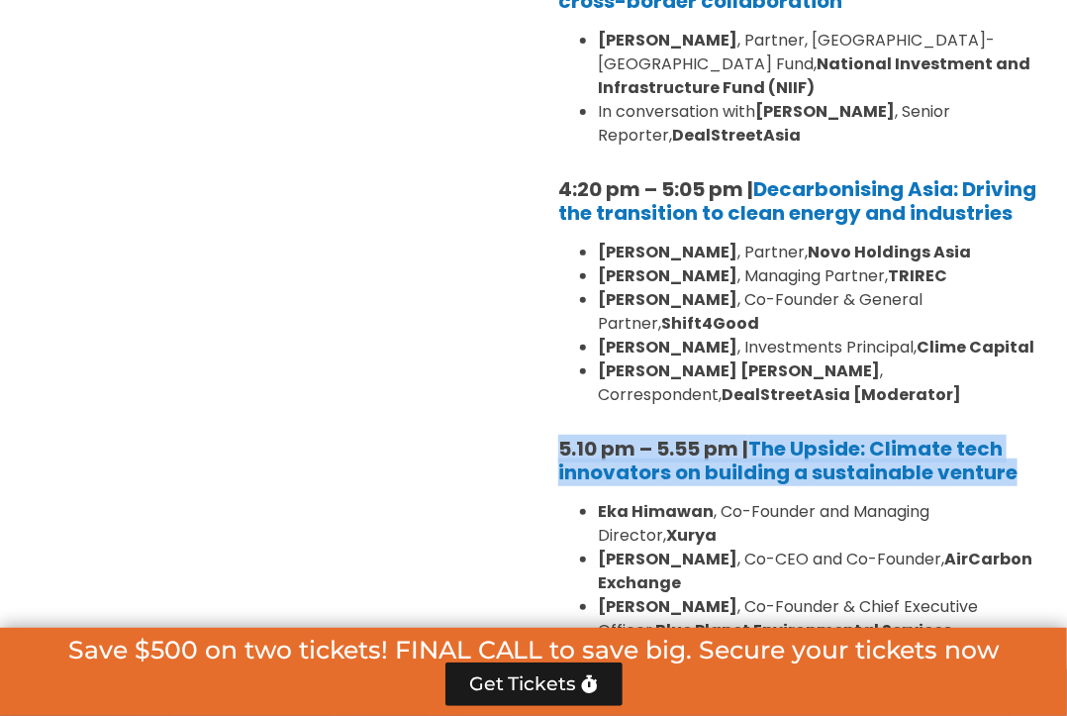
drag, startPoint x: 1019, startPoint y: 301, endPoint x: 541, endPoint y: 278, distance: 477.7
copy b "5.10 pm – 5.55 pm | The Upside: Climate tech innovators on building a sustainab…"
